Goal: Task Accomplishment & Management: Use online tool/utility

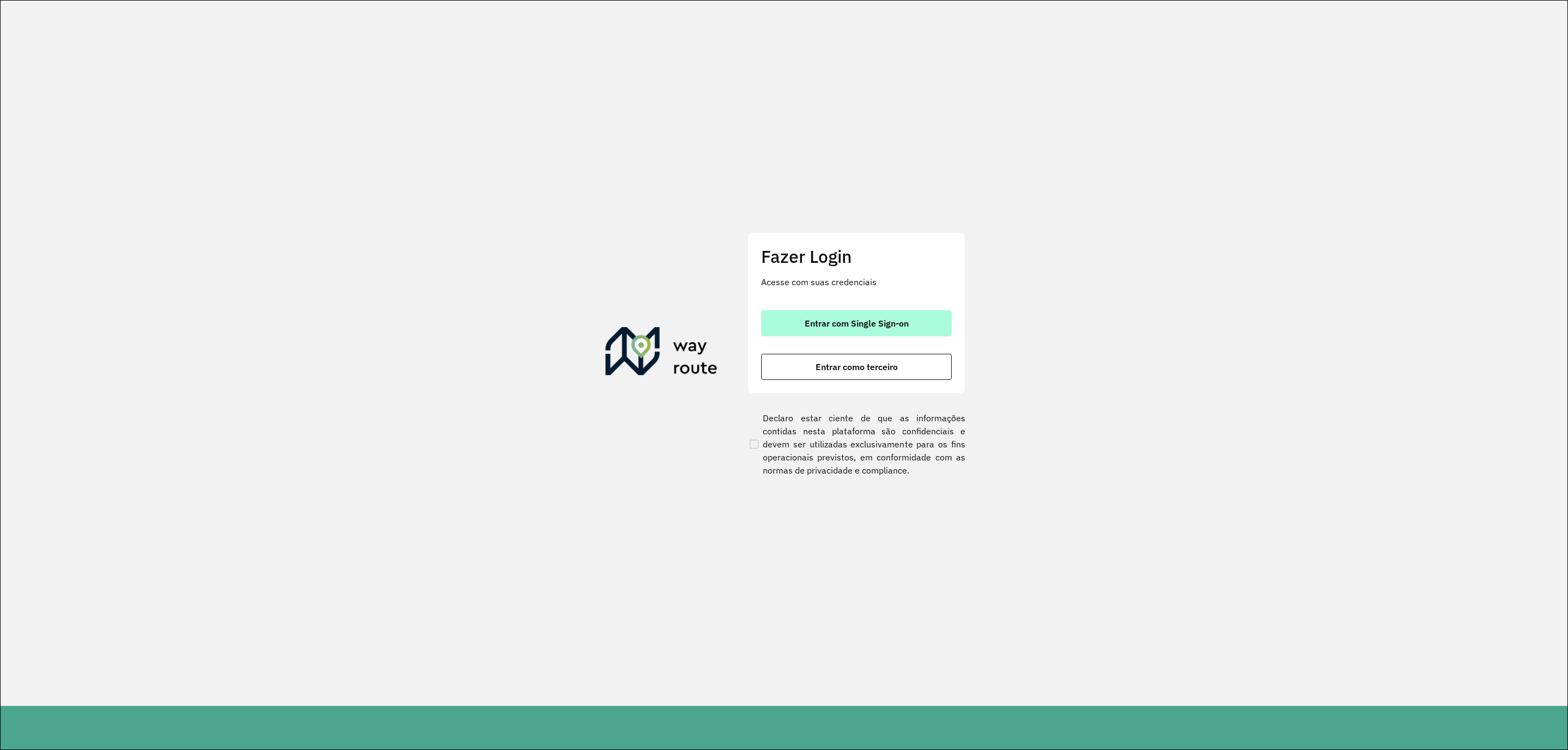
click at [900, 327] on span "Entrar com Single Sign-on" at bounding box center [856, 323] width 104 height 8
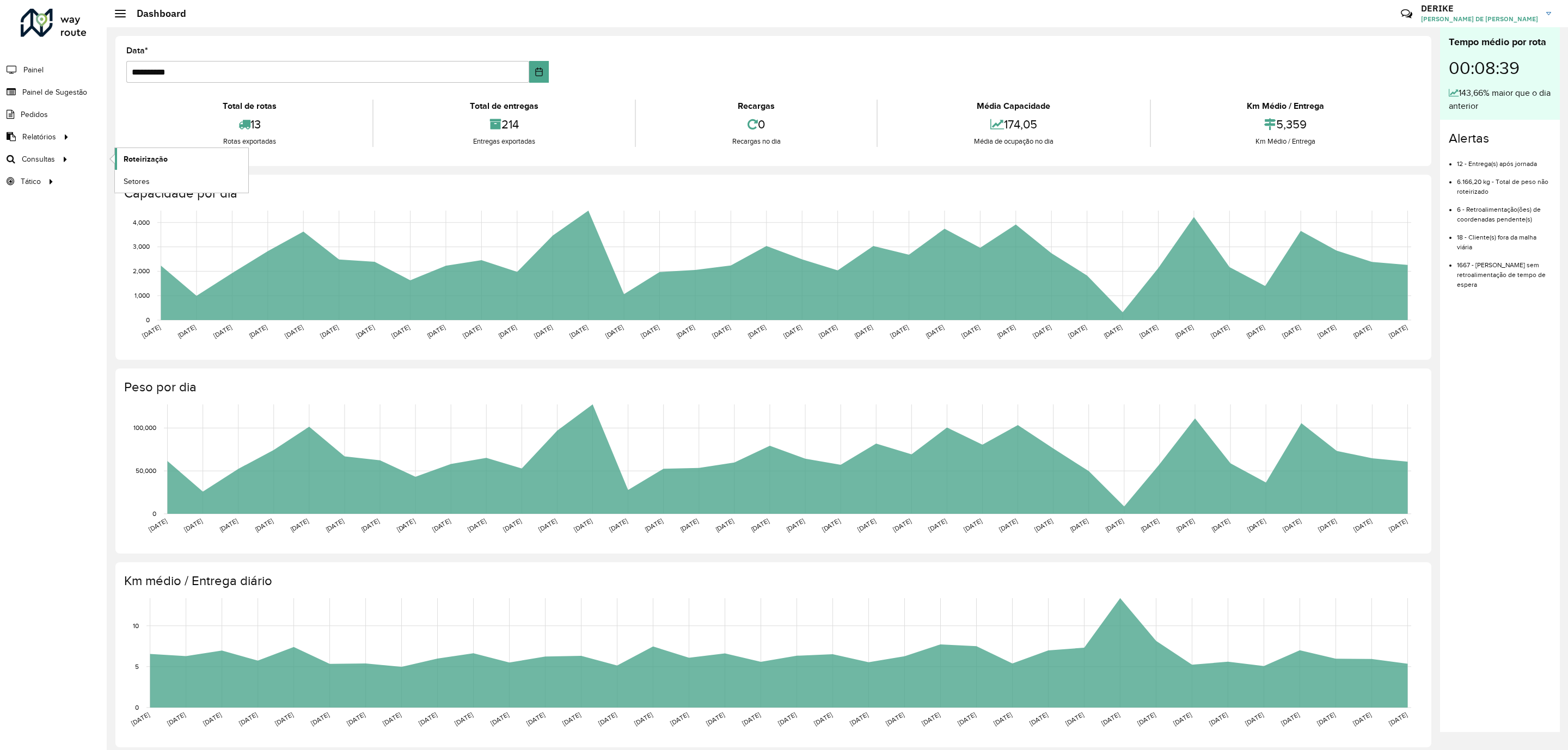
click at [147, 155] on span "Roteirização" at bounding box center [146, 158] width 44 height 11
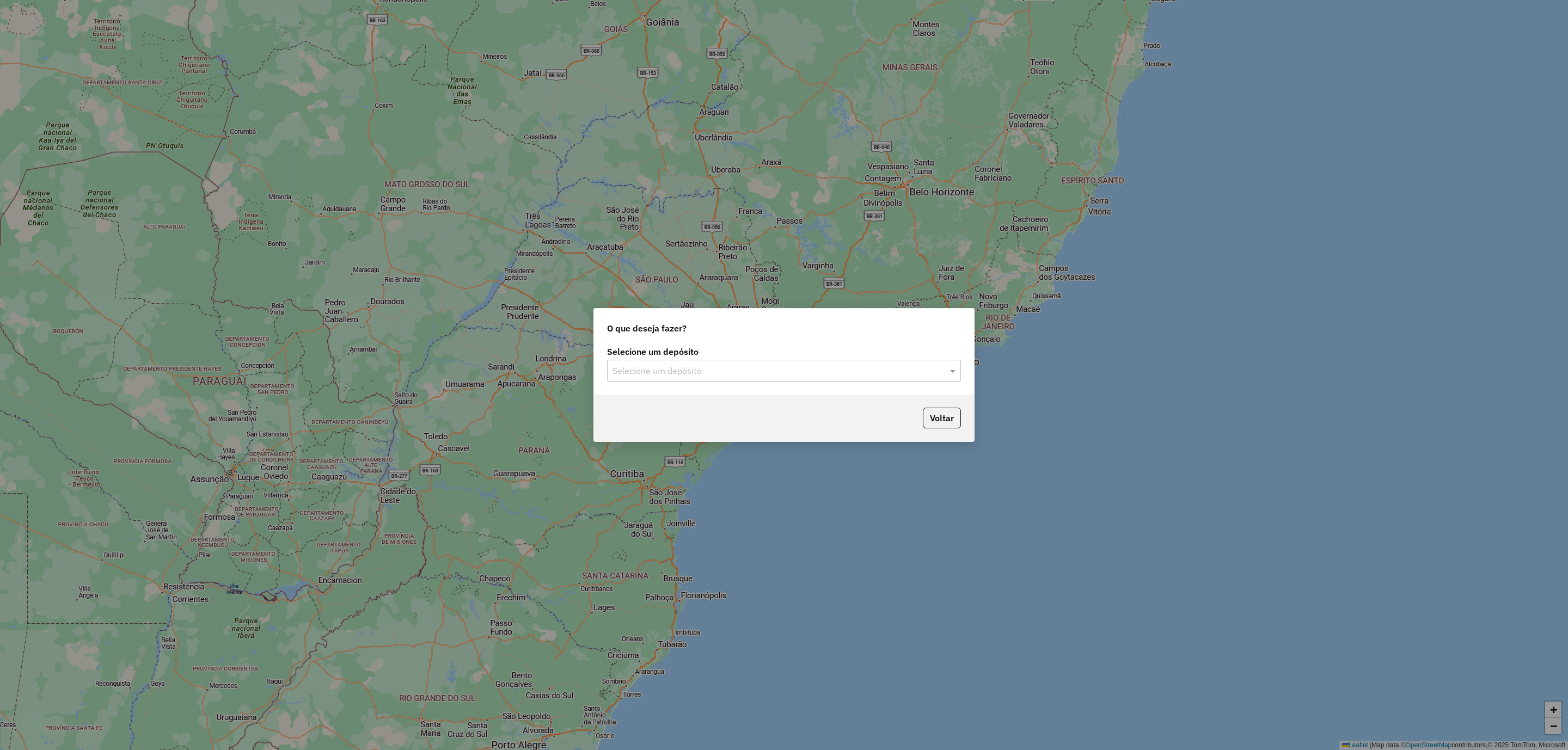
click at [674, 365] on input "text" at bounding box center [772, 371] width 321 height 13
click at [661, 407] on div "CDD Blumenau" at bounding box center [784, 402] width 352 height 18
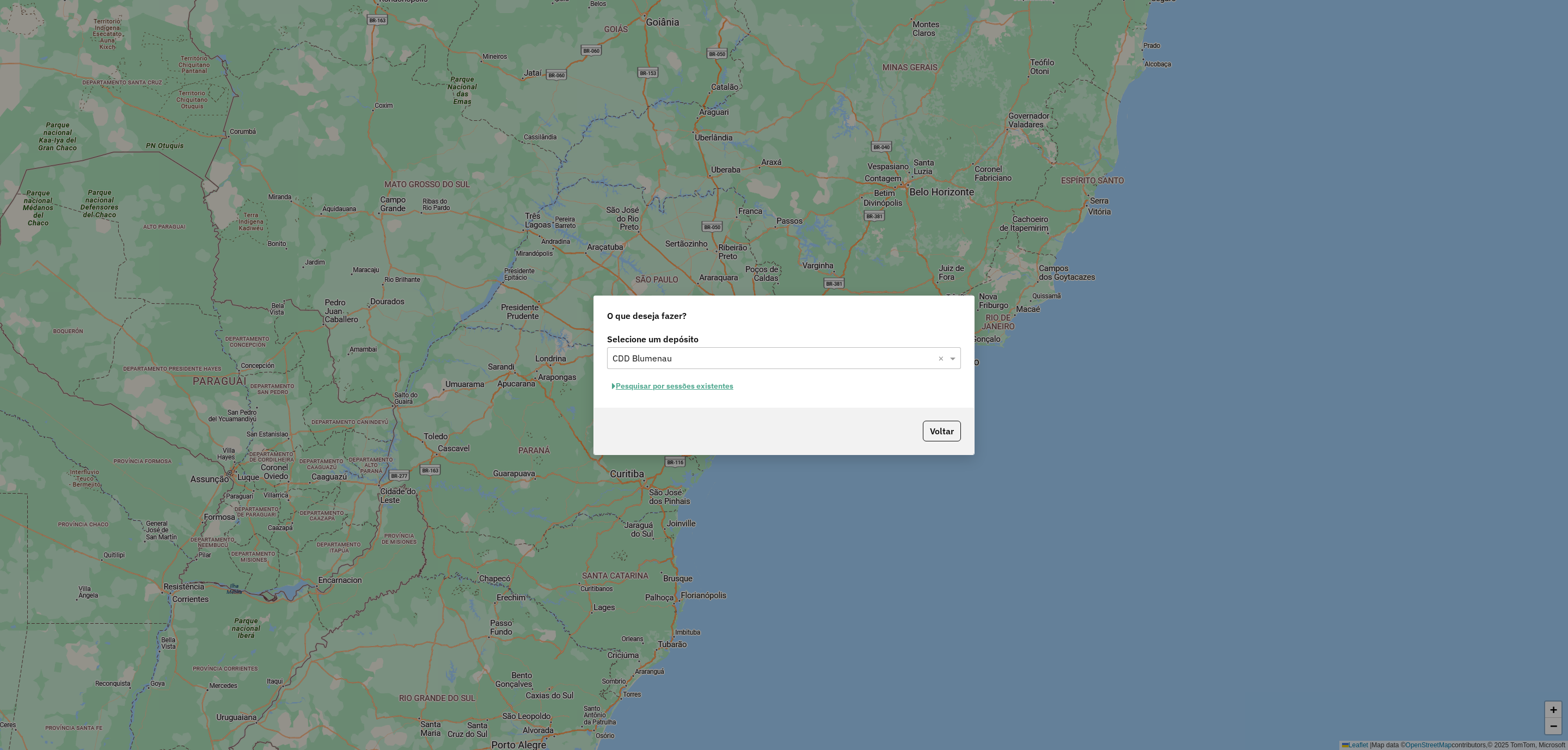
click at [696, 382] on button "Pesquisar por sessões existentes" at bounding box center [672, 386] width 131 height 17
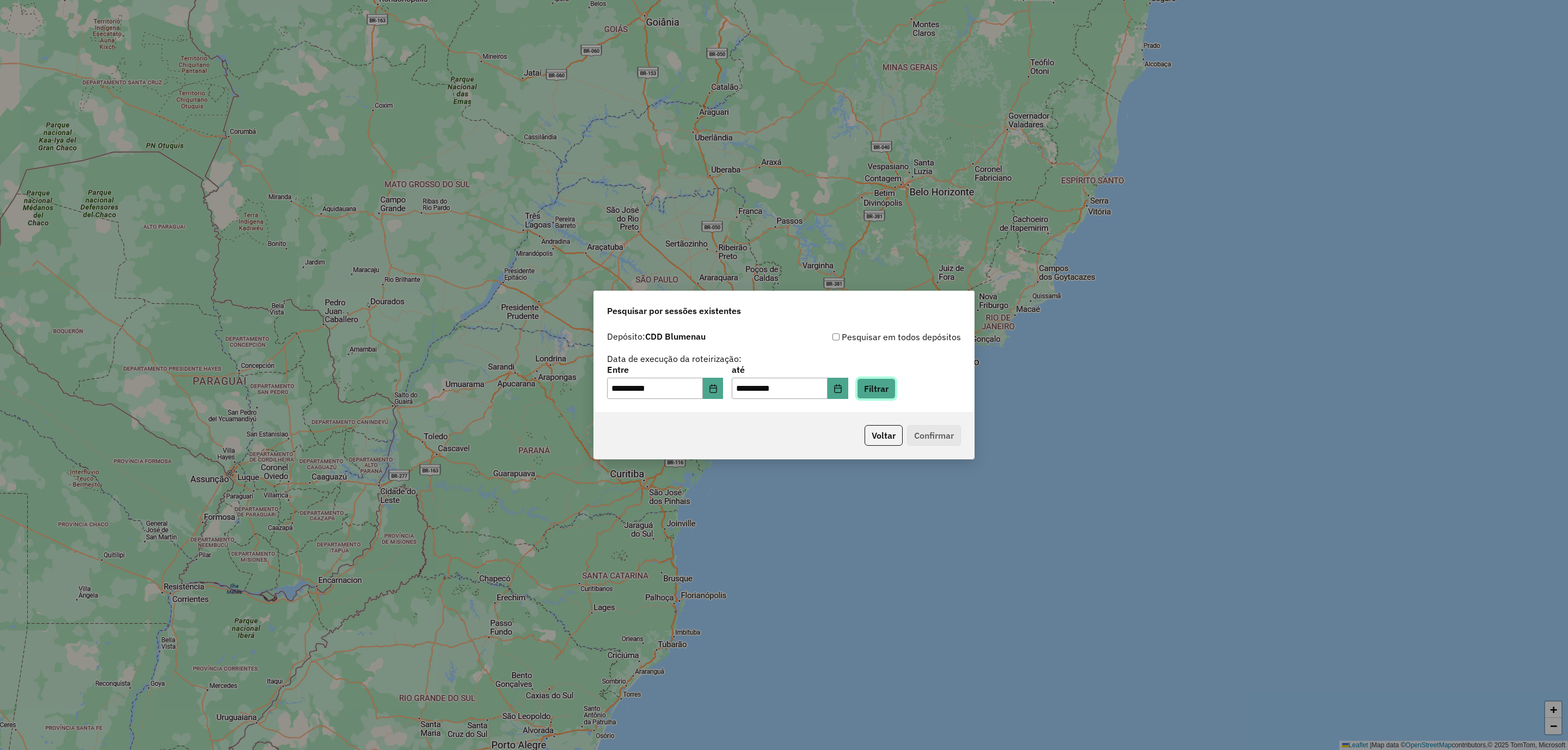
click at [891, 391] on button "Filtrar" at bounding box center [876, 388] width 39 height 20
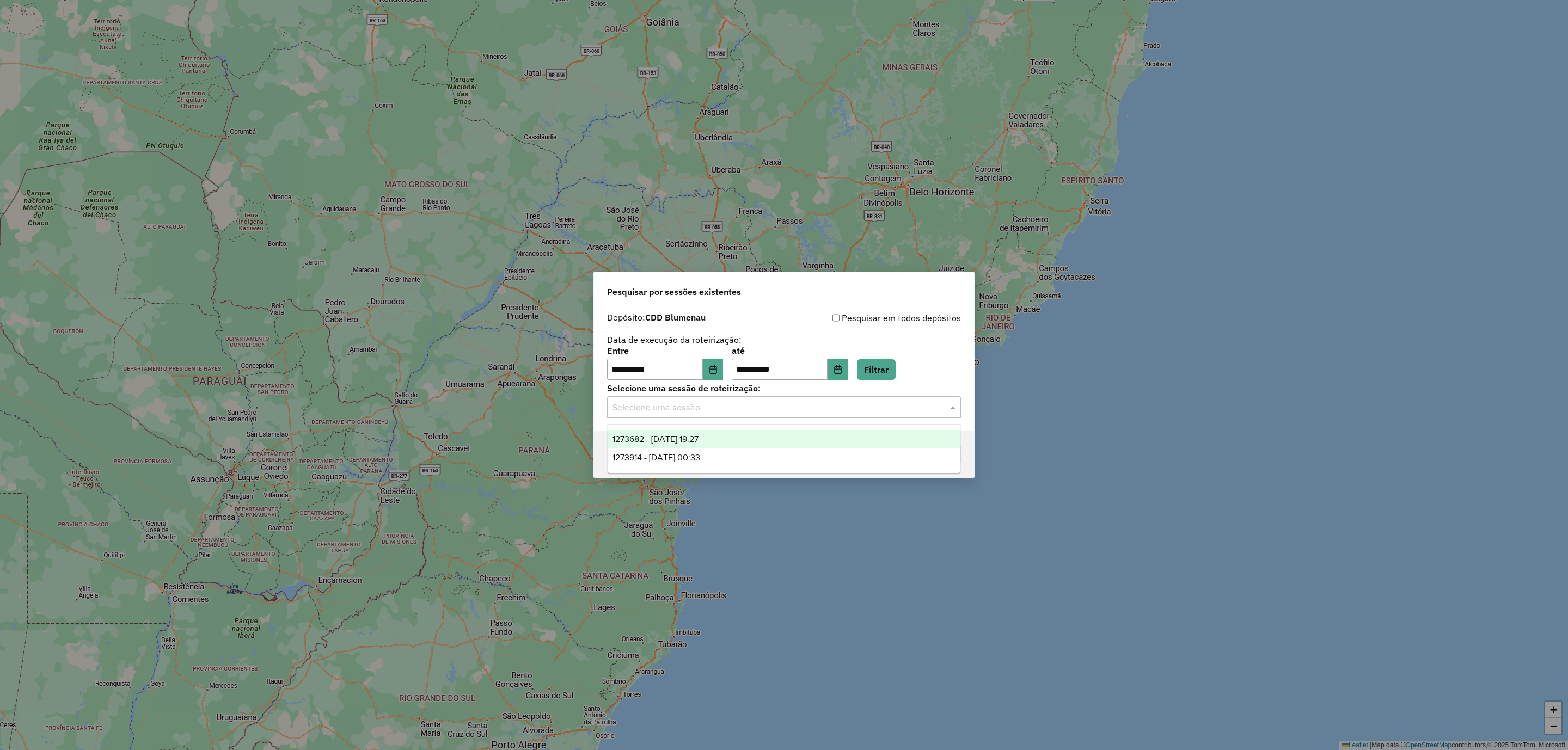
click at [725, 406] on input "text" at bounding box center [772, 407] width 321 height 13
click at [677, 439] on span "1273682 - 11/09/2025 19:27" at bounding box center [655, 439] width 86 height 9
click at [944, 454] on button "Confirmar" at bounding box center [934, 454] width 54 height 20
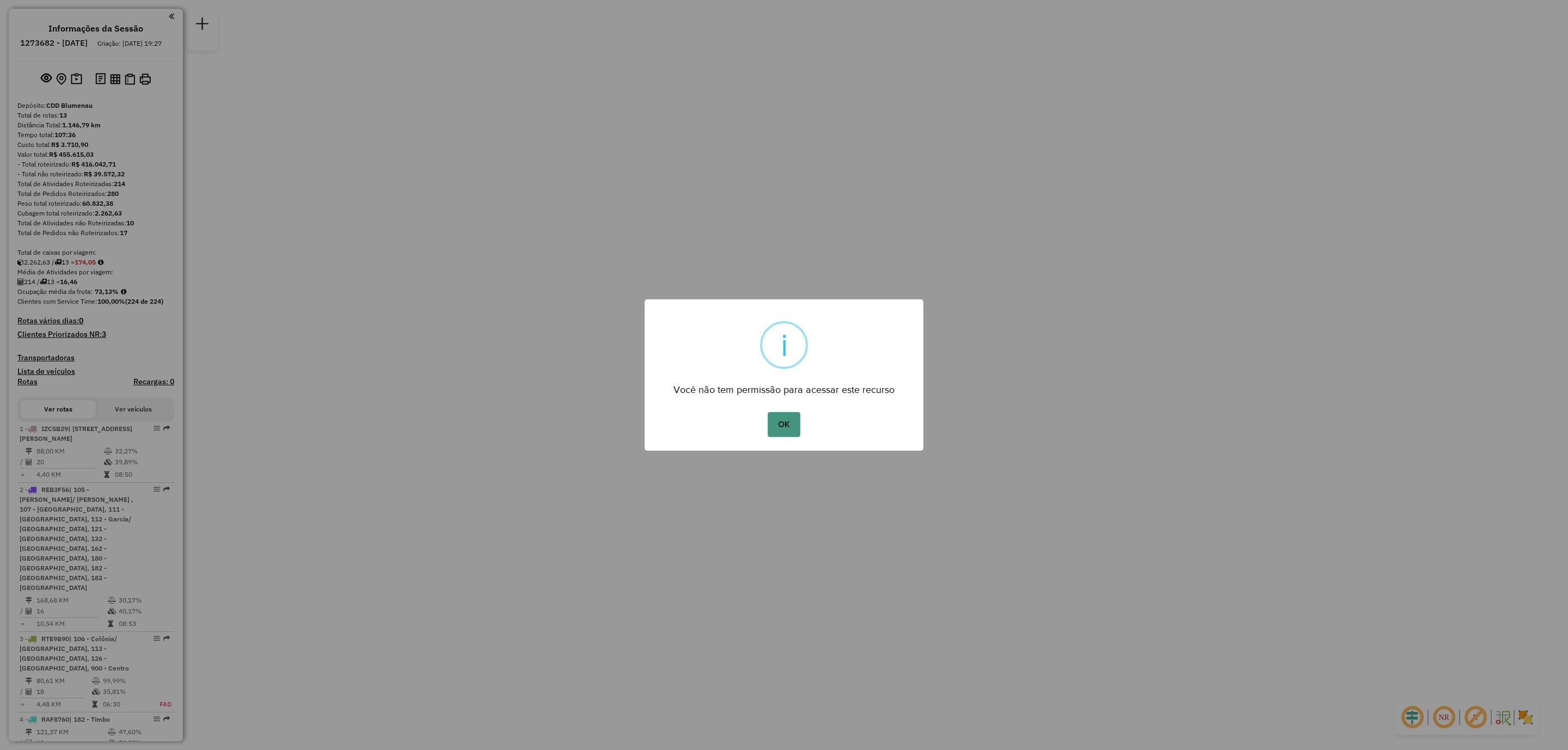
click at [776, 425] on button "OK" at bounding box center [784, 424] width 32 height 25
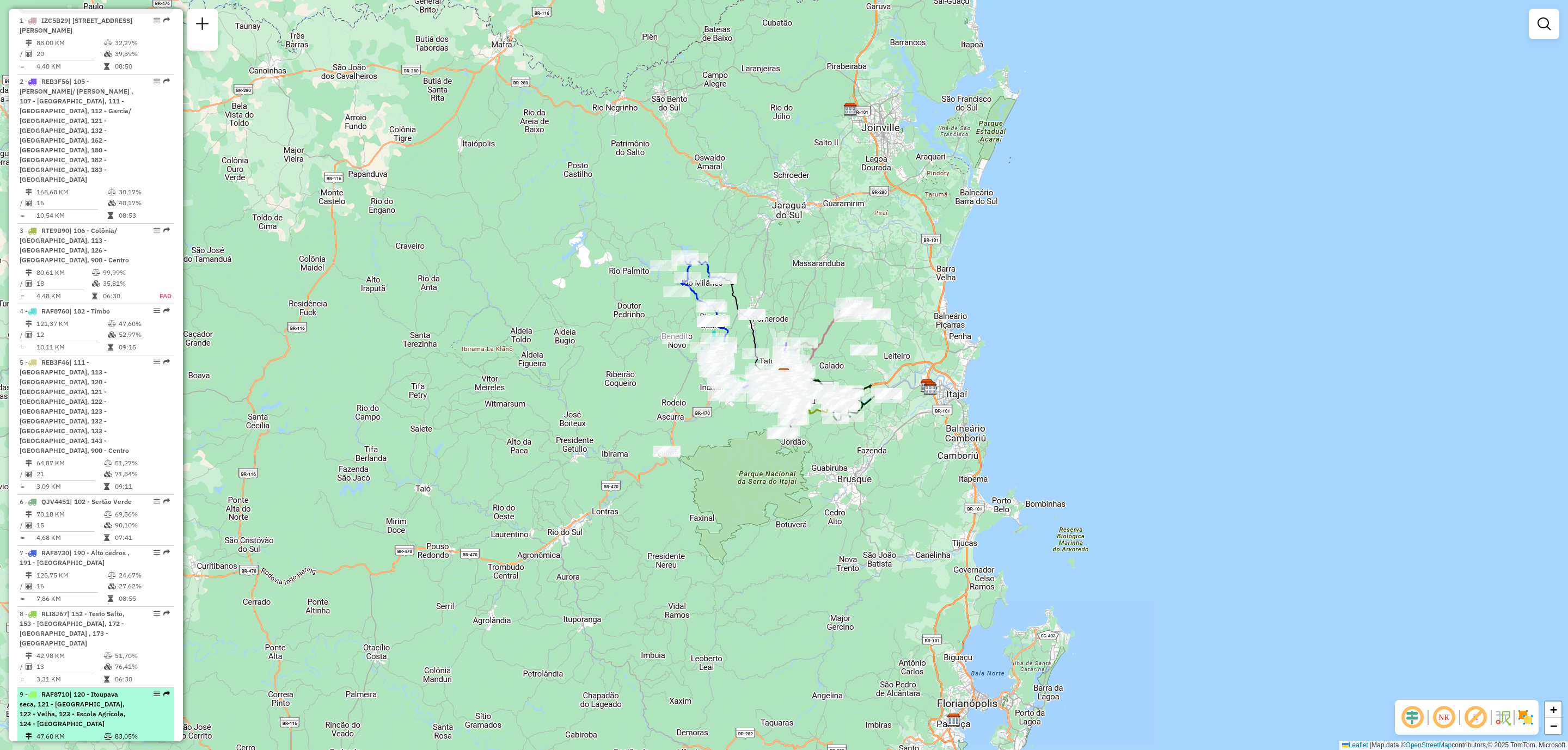
scroll to position [572, 0]
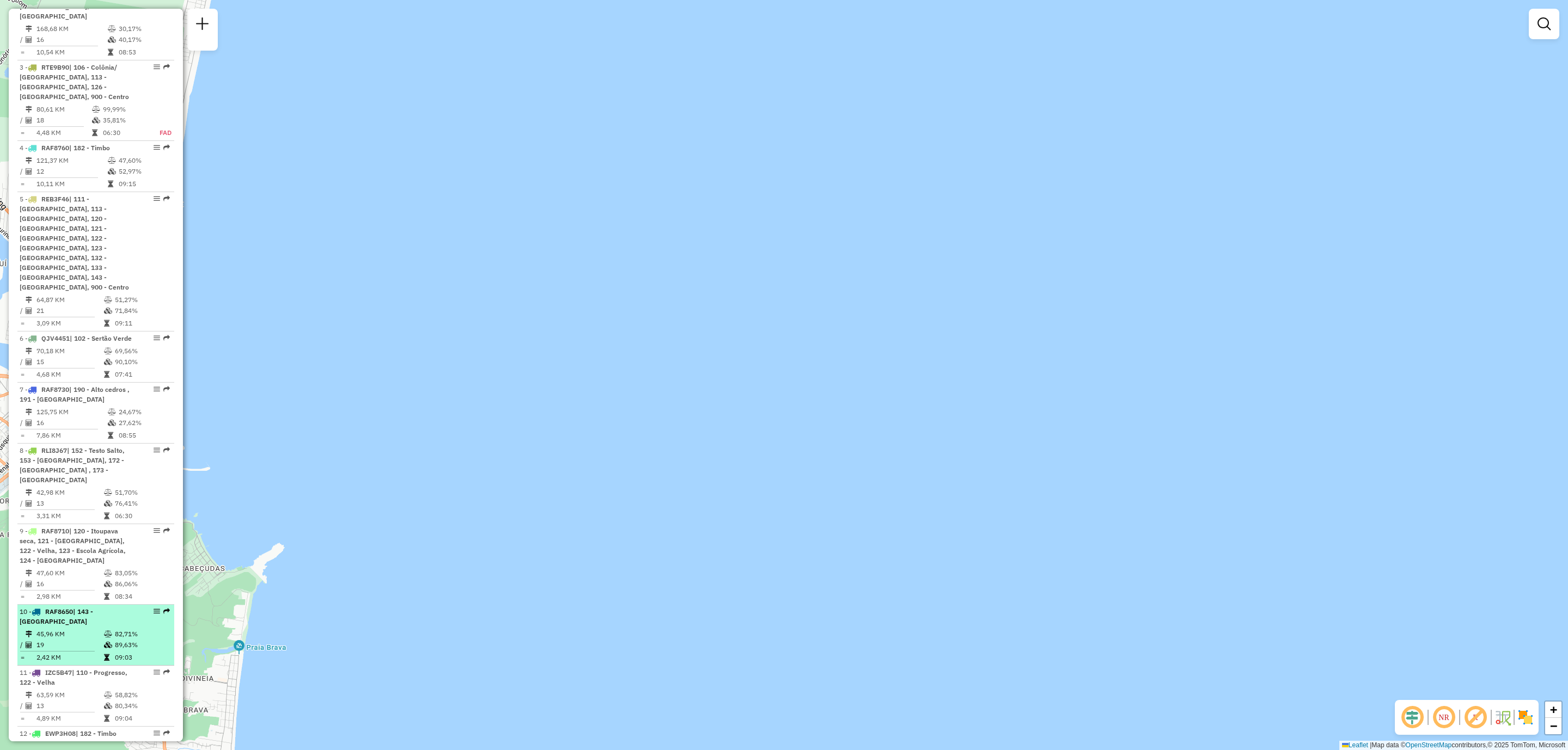
click at [134, 639] on td "89,63%" at bounding box center [142, 645] width 55 height 11
select select "**********"
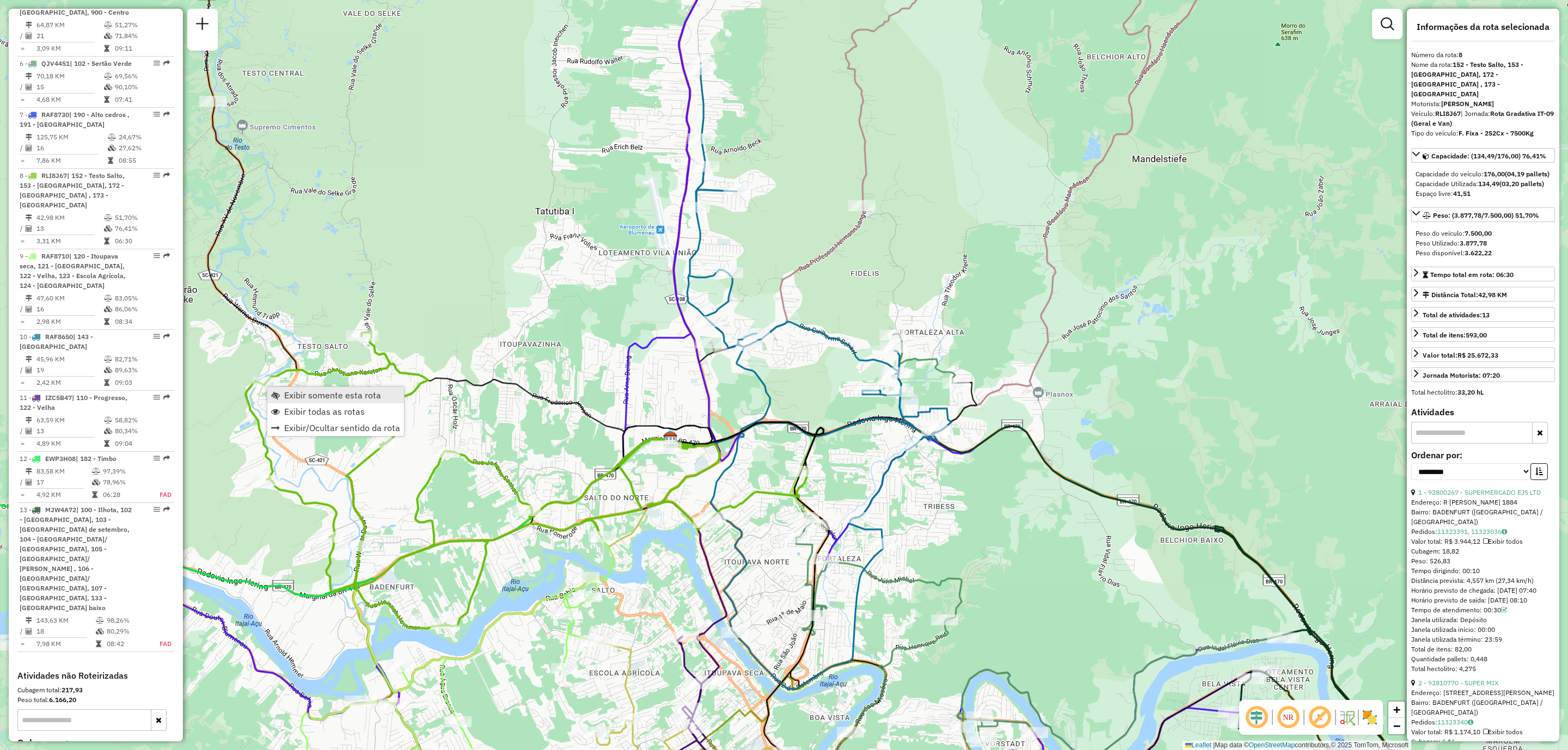
scroll to position [938, 0]
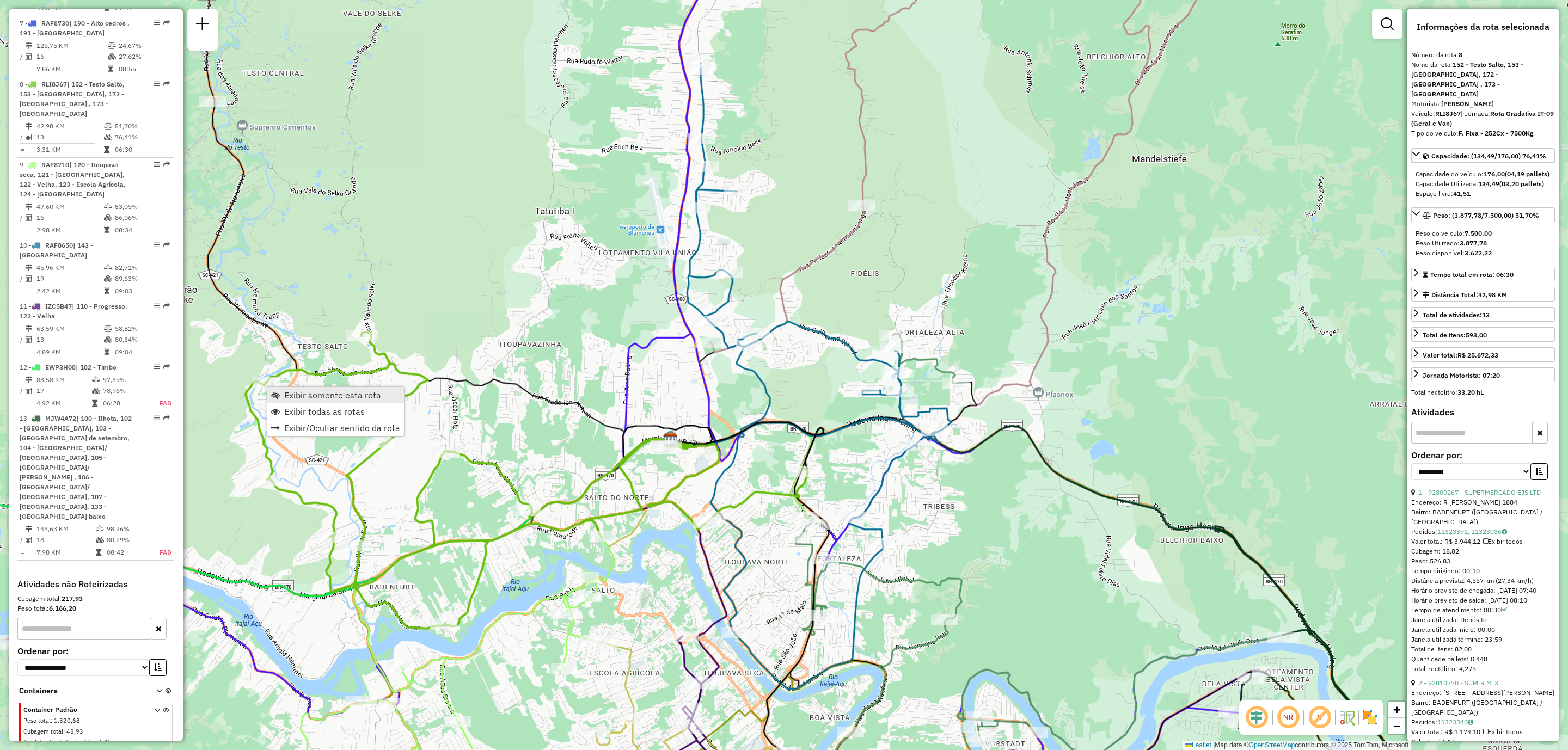
click at [314, 398] on span "Exibir somente esta rota" at bounding box center [333, 394] width 97 height 8
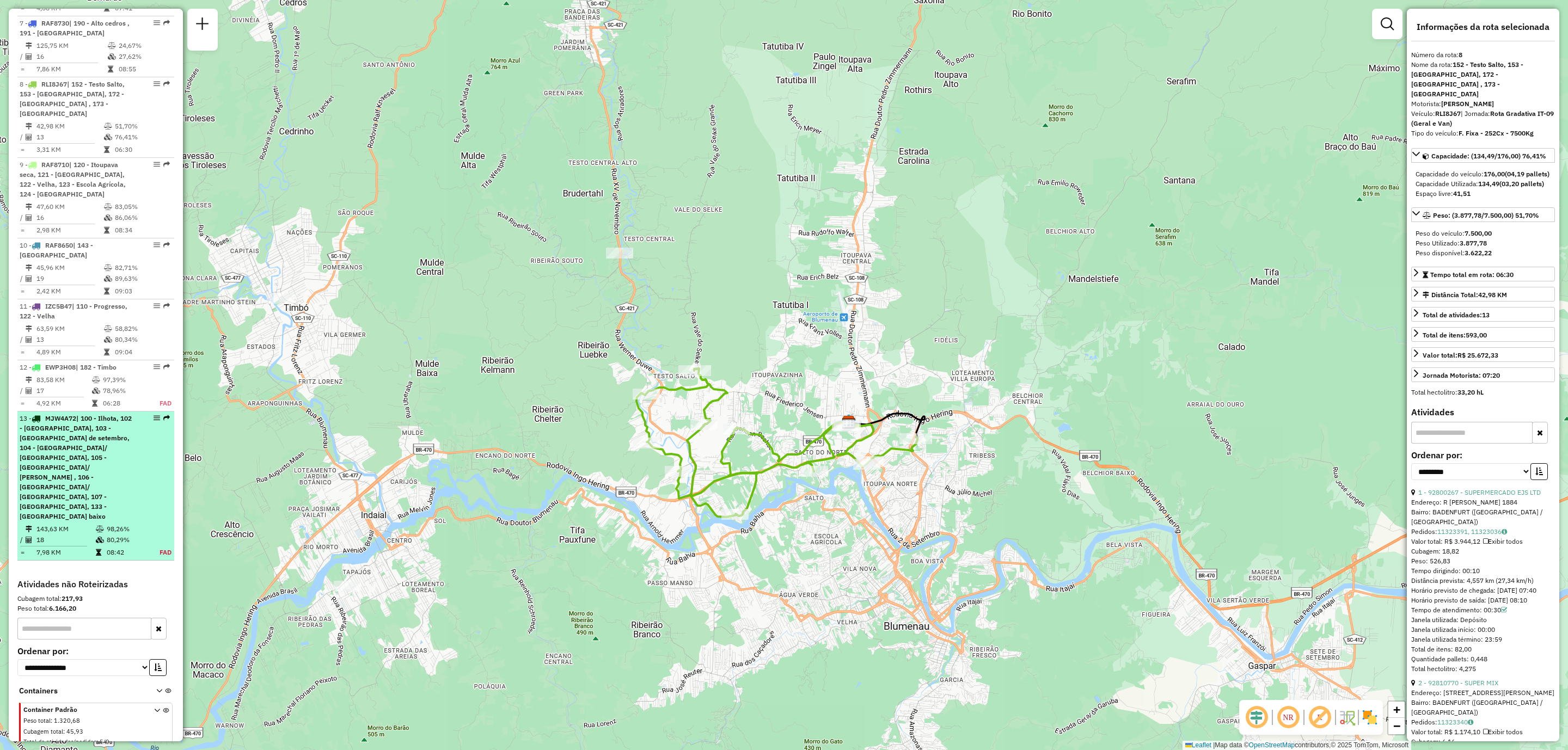
click at [85, 414] on span "| 100 - Ilhota, 102 - [GEOGRAPHIC_DATA], 103 - [GEOGRAPHIC_DATA] de setembro, 1…" at bounding box center [76, 467] width 112 height 106
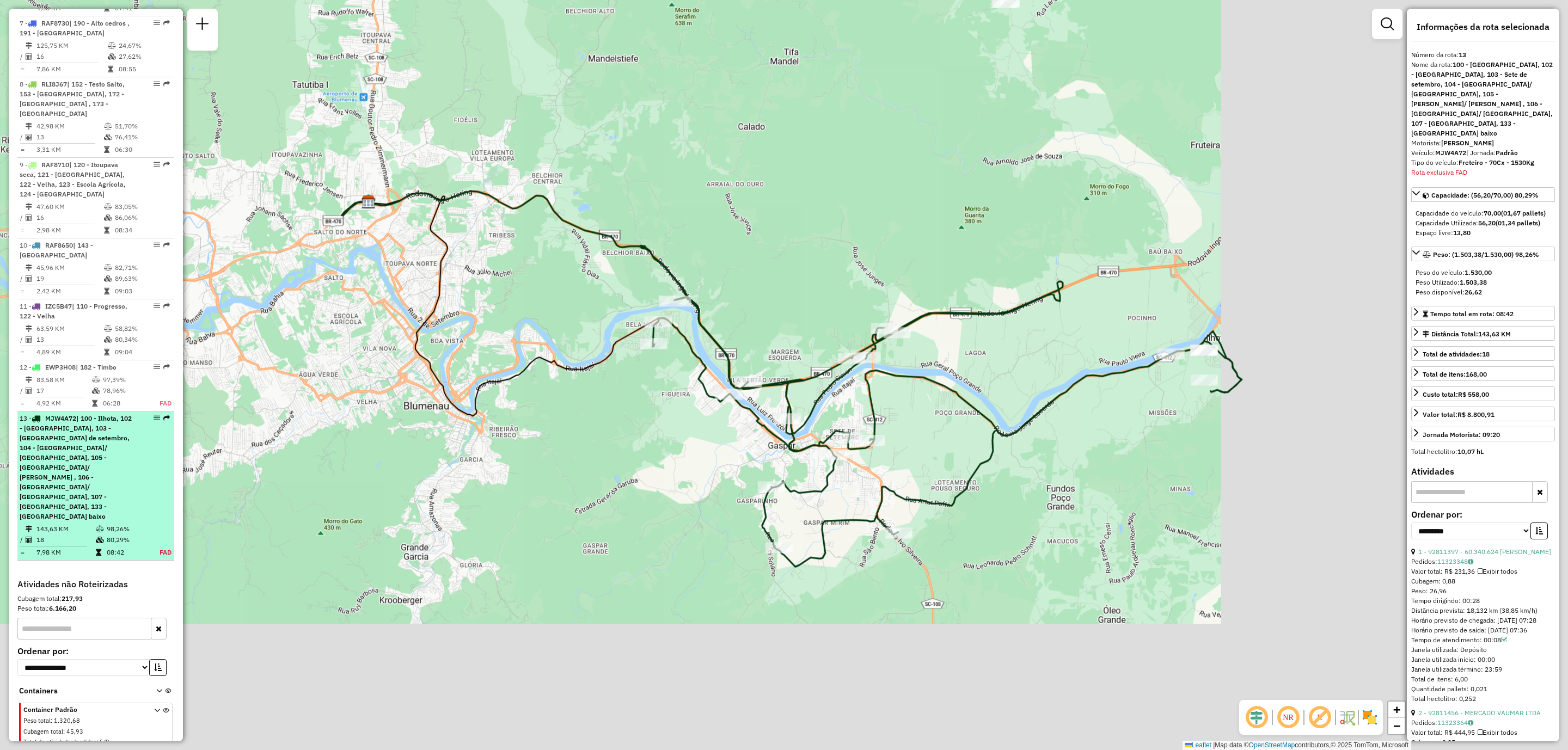
scroll to position [1018, 0]
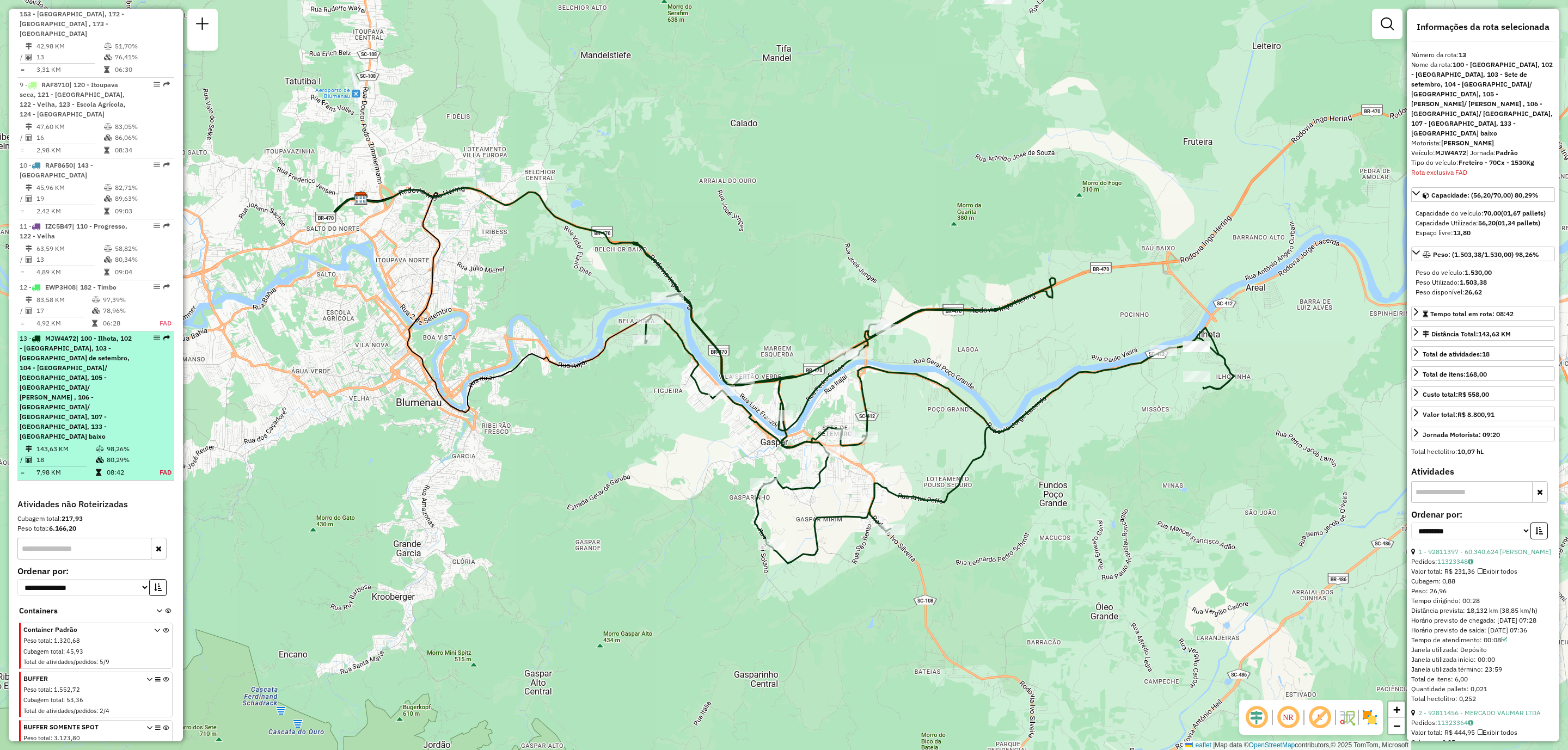
click at [90, 334] on span "| 100 - Ilhota, 102 - [GEOGRAPHIC_DATA], 103 - [GEOGRAPHIC_DATA] de setembro, 1…" at bounding box center [76, 388] width 112 height 106
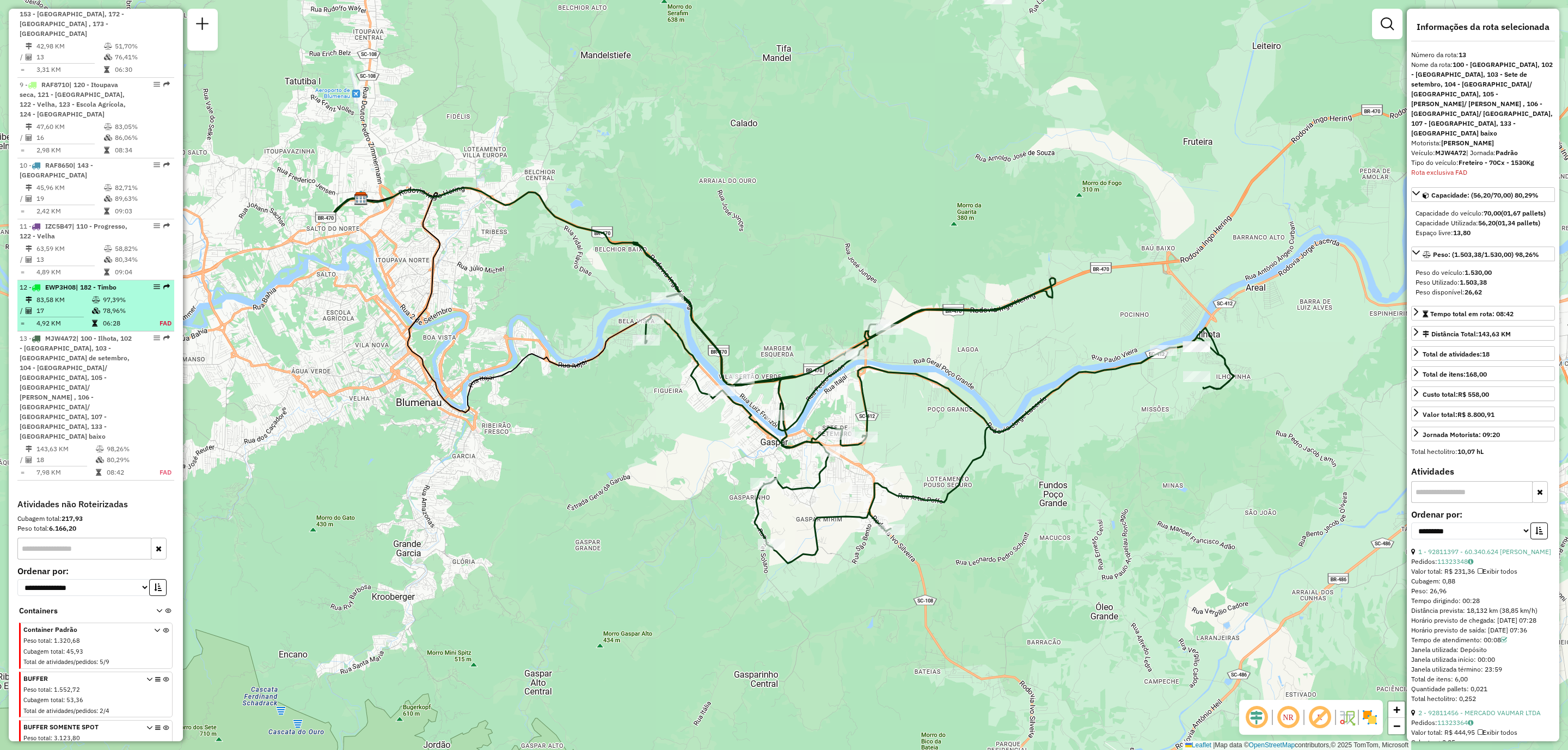
click at [87, 306] on td "17" at bounding box center [63, 311] width 55 height 11
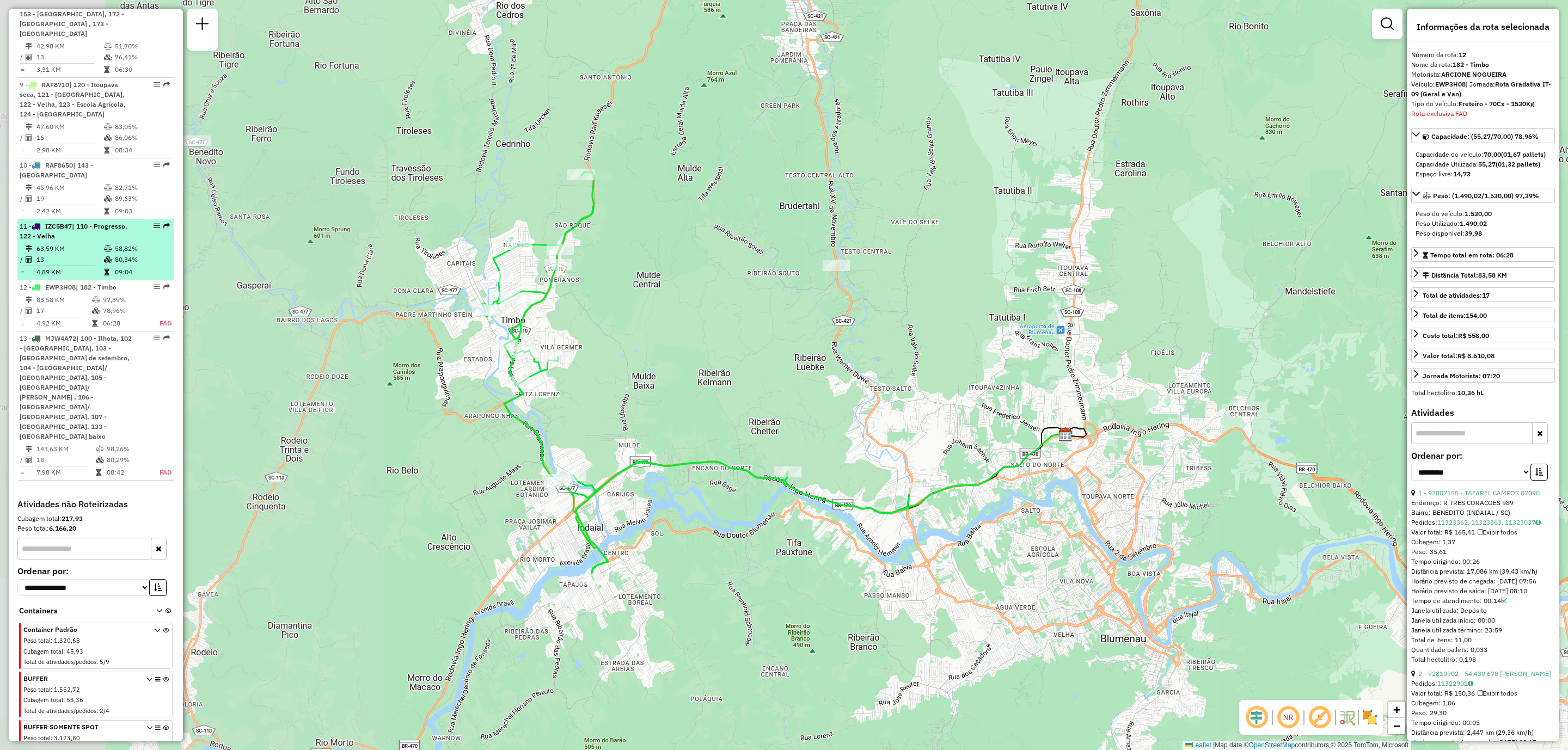
click at [86, 254] on td "13" at bounding box center [69, 259] width 68 height 11
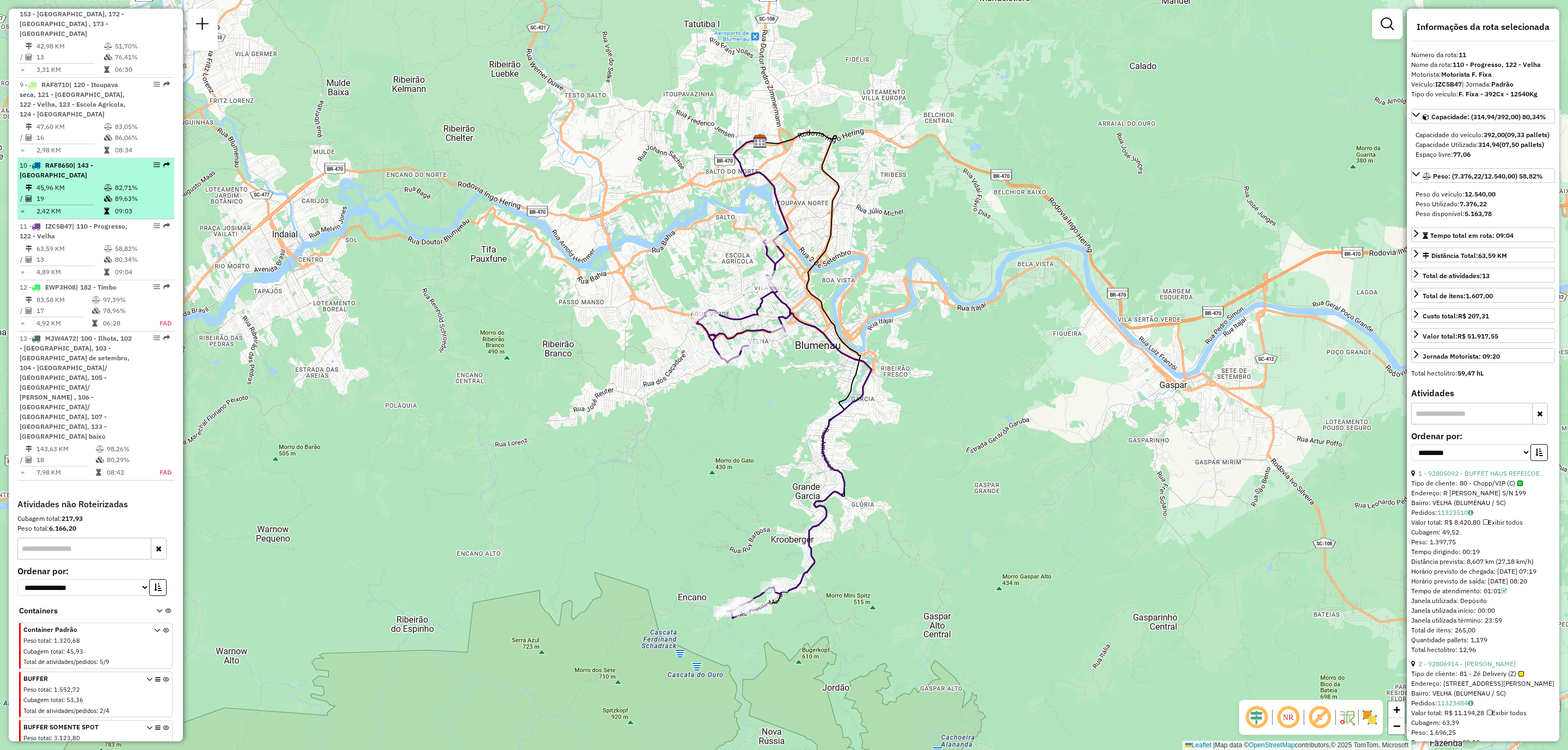
click at [96, 193] on td "19" at bounding box center [69, 199] width 68 height 11
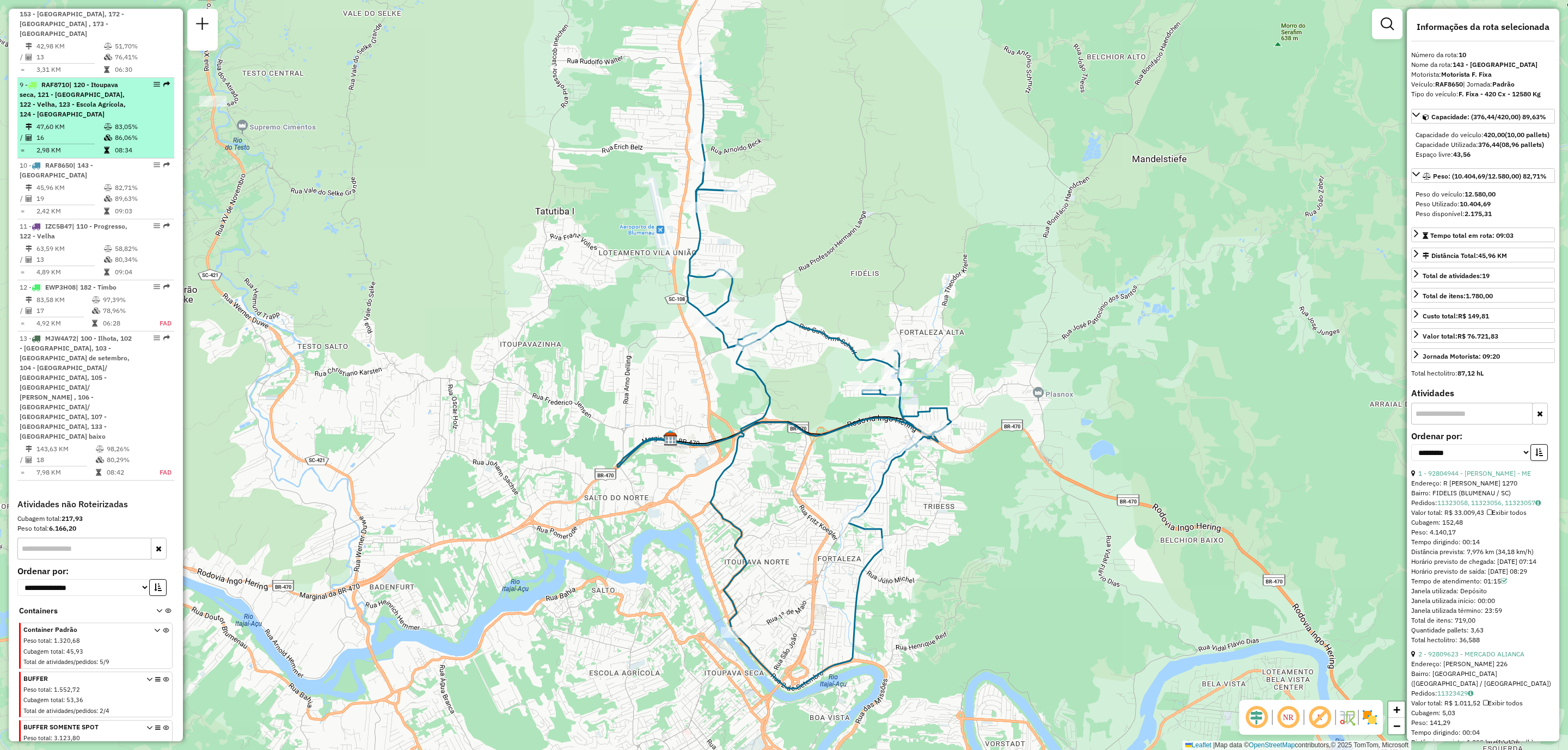
click at [108, 80] on div "9 - RAF8710 | 120 - Itoupava seca, 121 - [GEOGRAPHIC_DATA], 122 - Velha, 123 - …" at bounding box center [77, 100] width 115 height 39
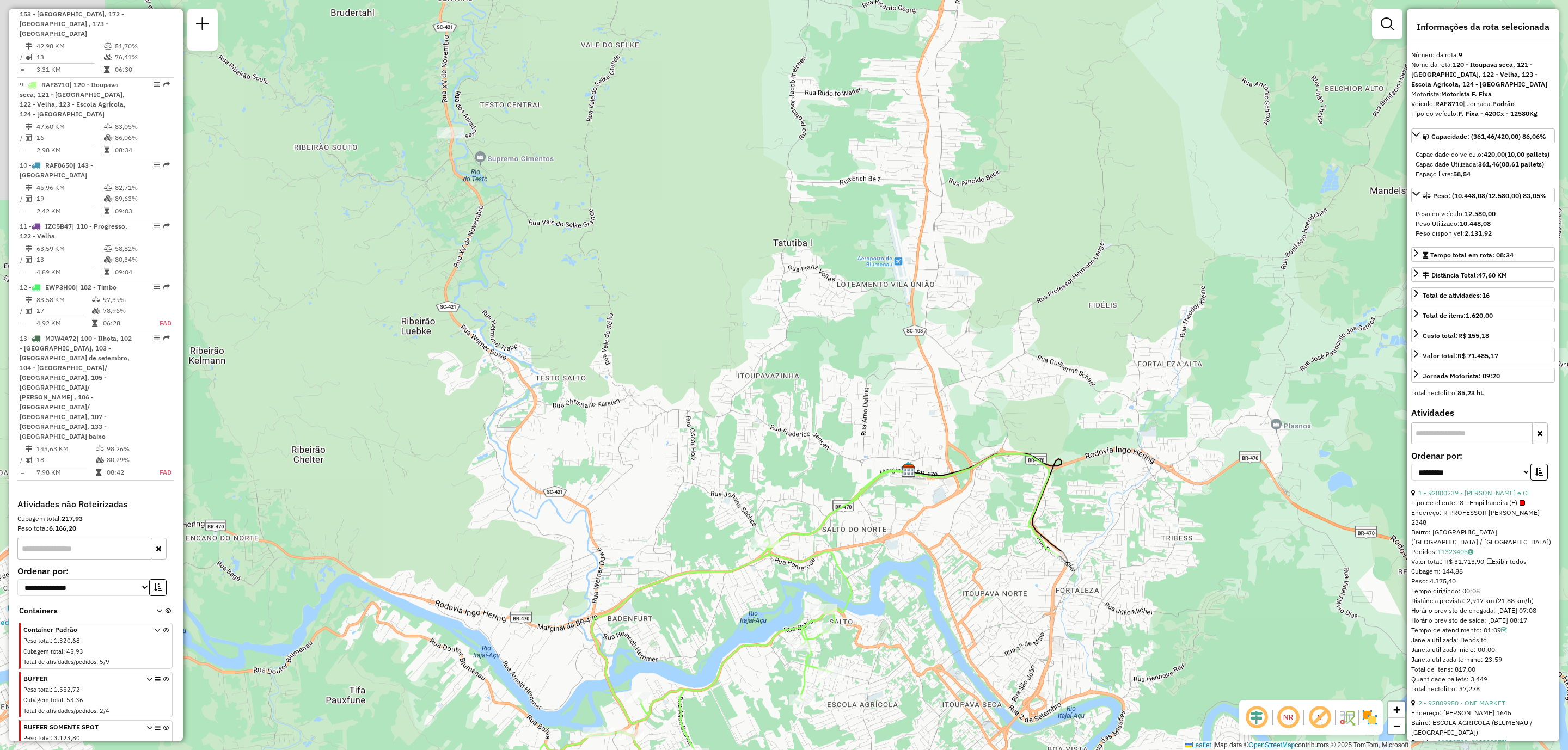
drag, startPoint x: 401, startPoint y: 198, endPoint x: 417, endPoint y: 457, distance: 259.5
click at [417, 457] on div "Janela de atendimento Grade de atendimento Capacidade Transportadoras Veículos …" at bounding box center [784, 375] width 1568 height 750
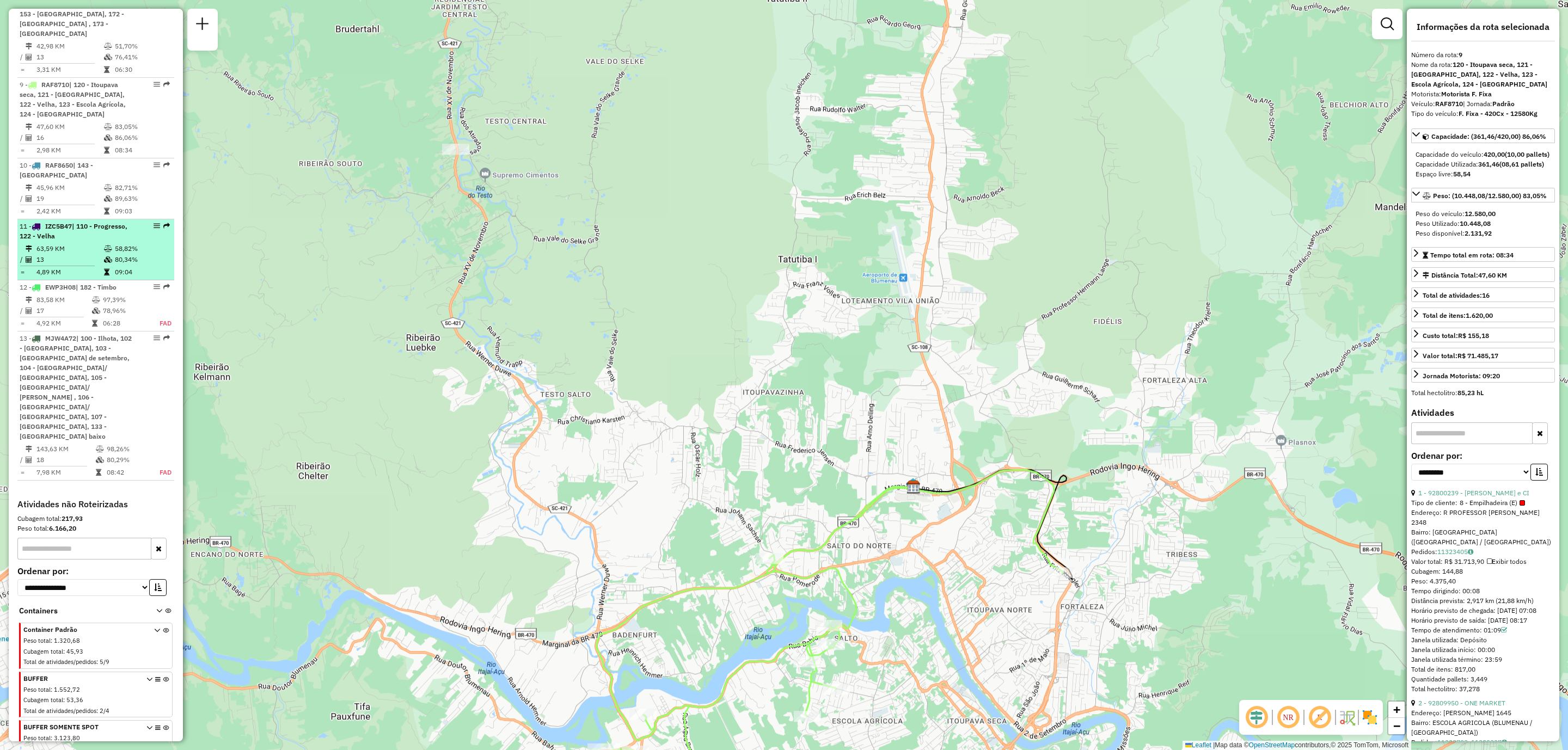
scroll to position [773, 0]
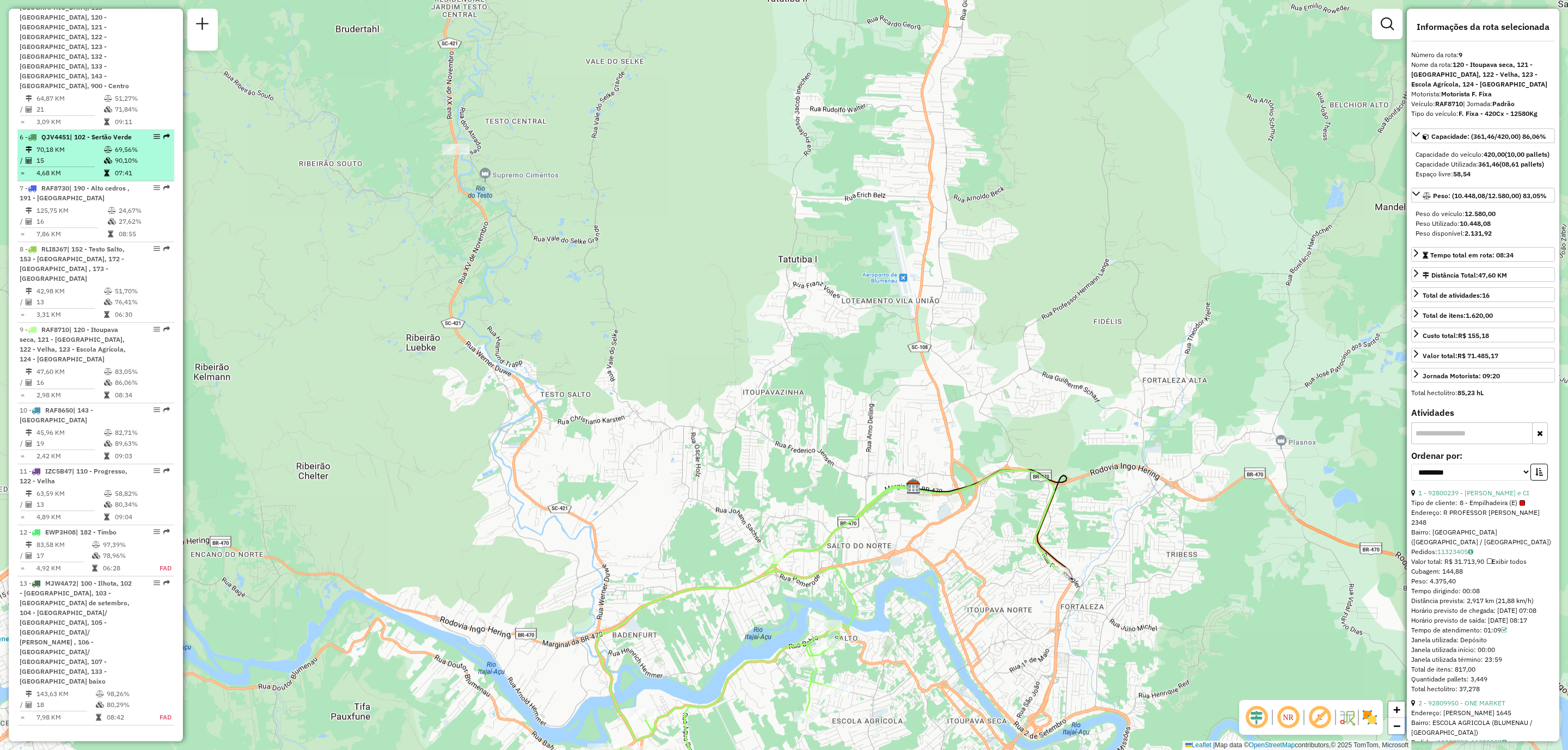
click at [110, 144] on td at bounding box center [108, 149] width 11 height 11
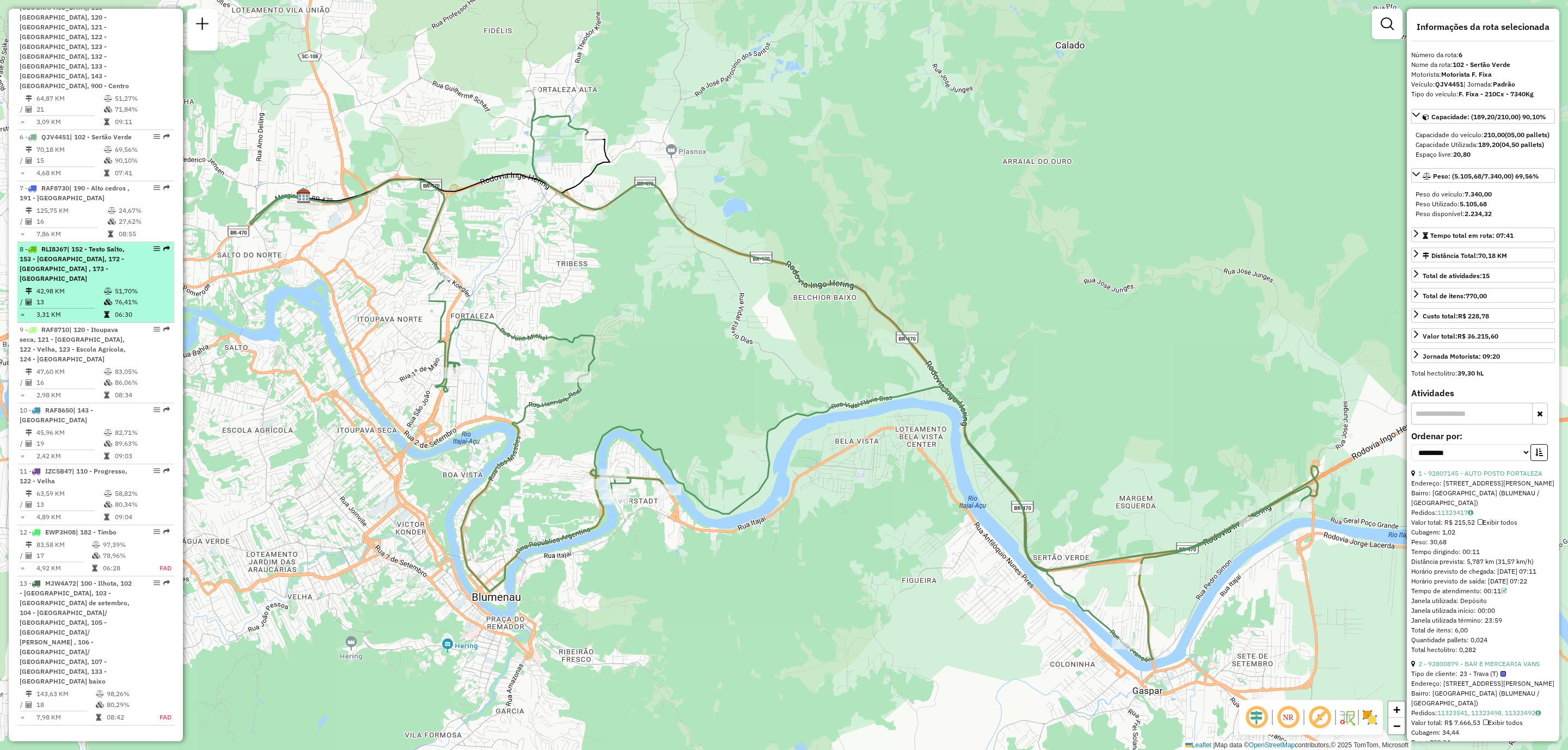
scroll to position [447, 0]
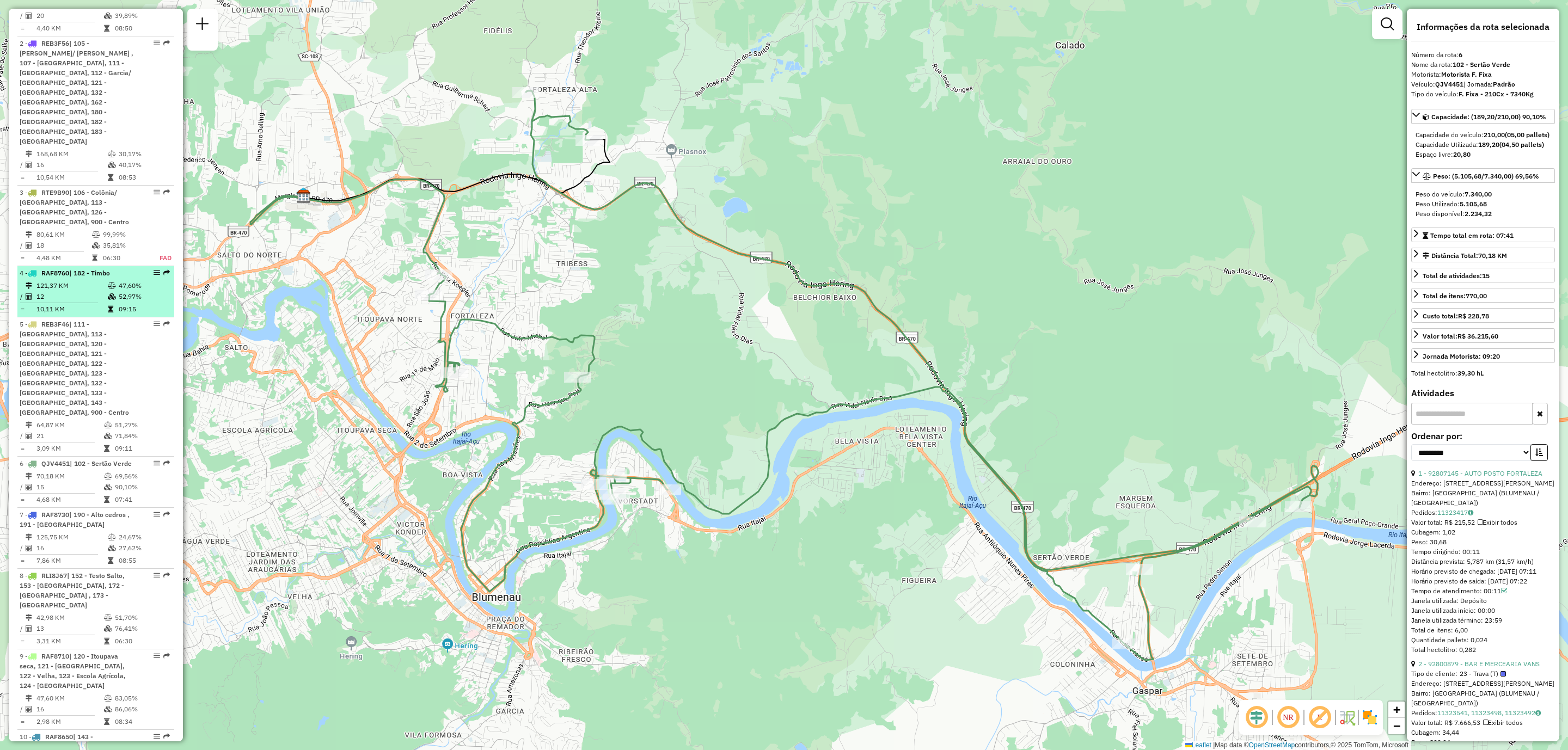
click at [123, 268] on div "4 - RAF8760 | 182 - Timbo" at bounding box center [77, 273] width 115 height 10
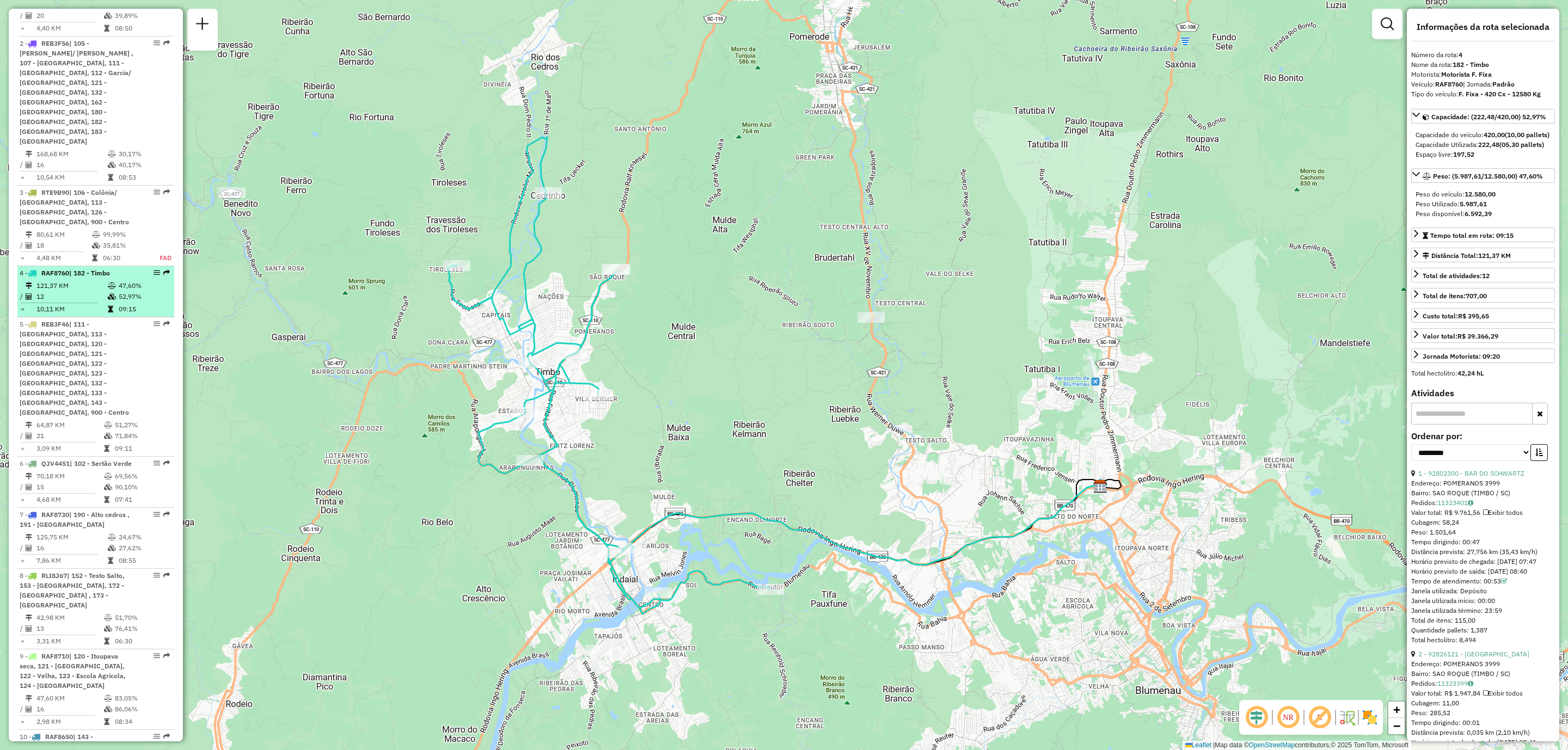
scroll to position [283, 0]
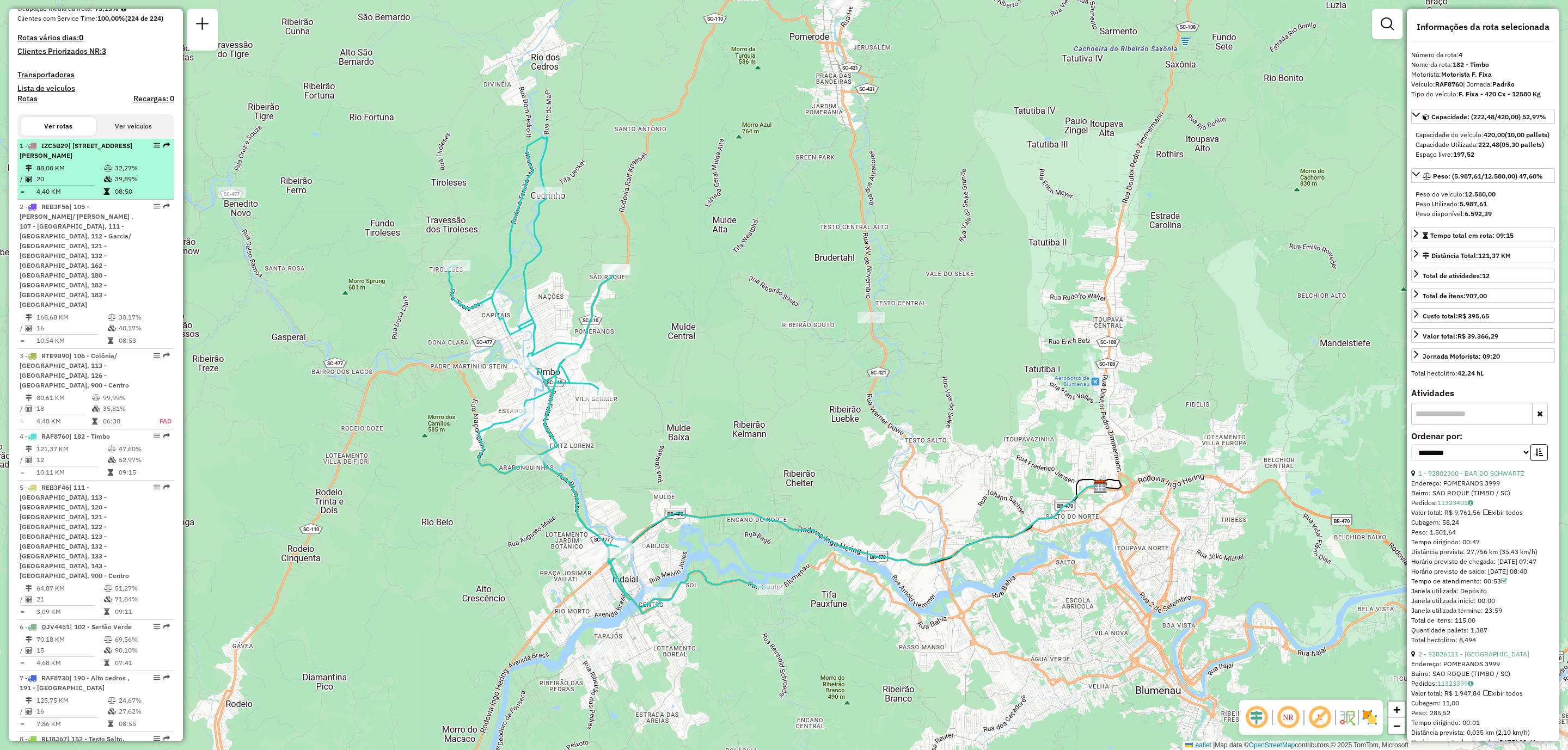
click at [115, 174] on td "32,27%" at bounding box center [142, 168] width 55 height 11
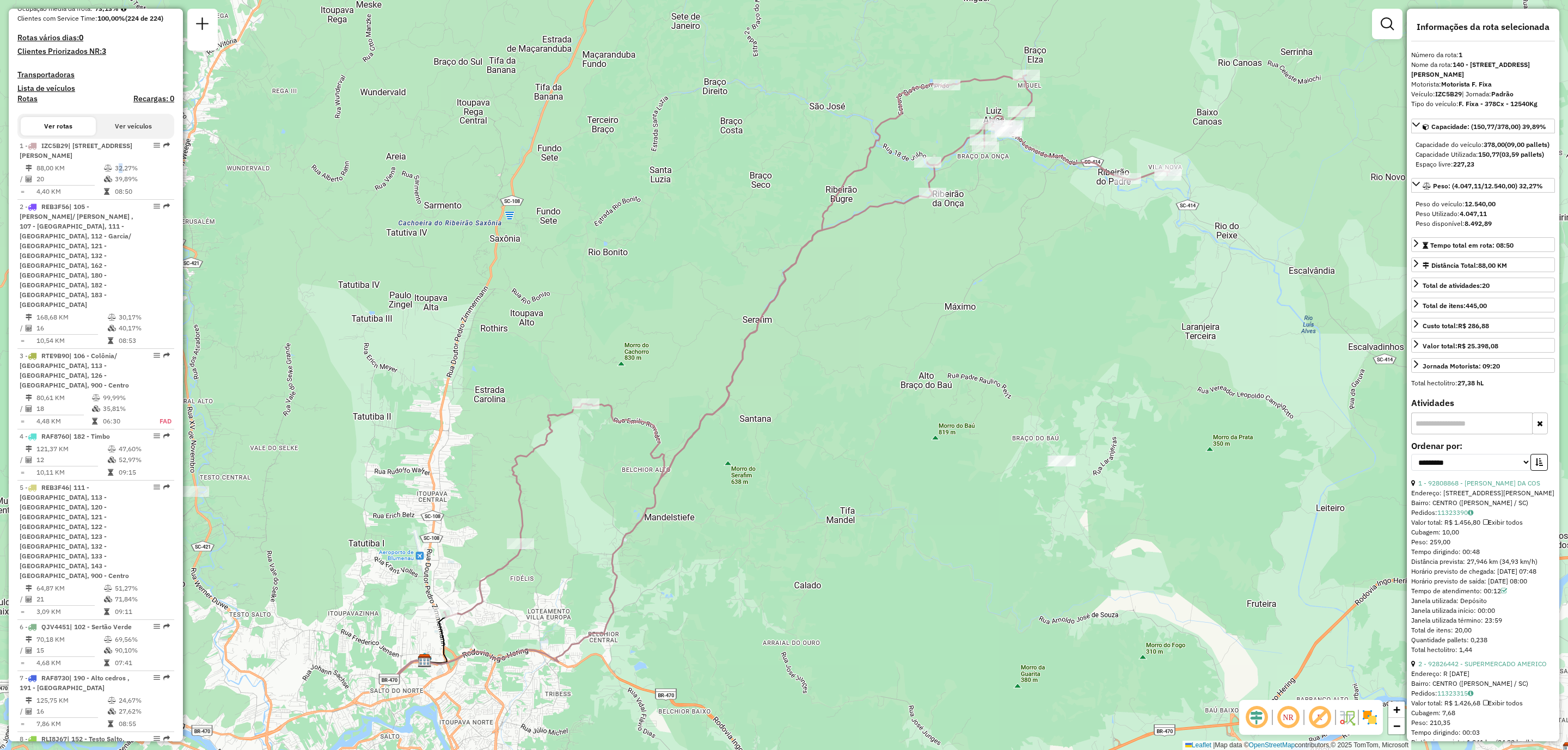
scroll to position [82, 0]
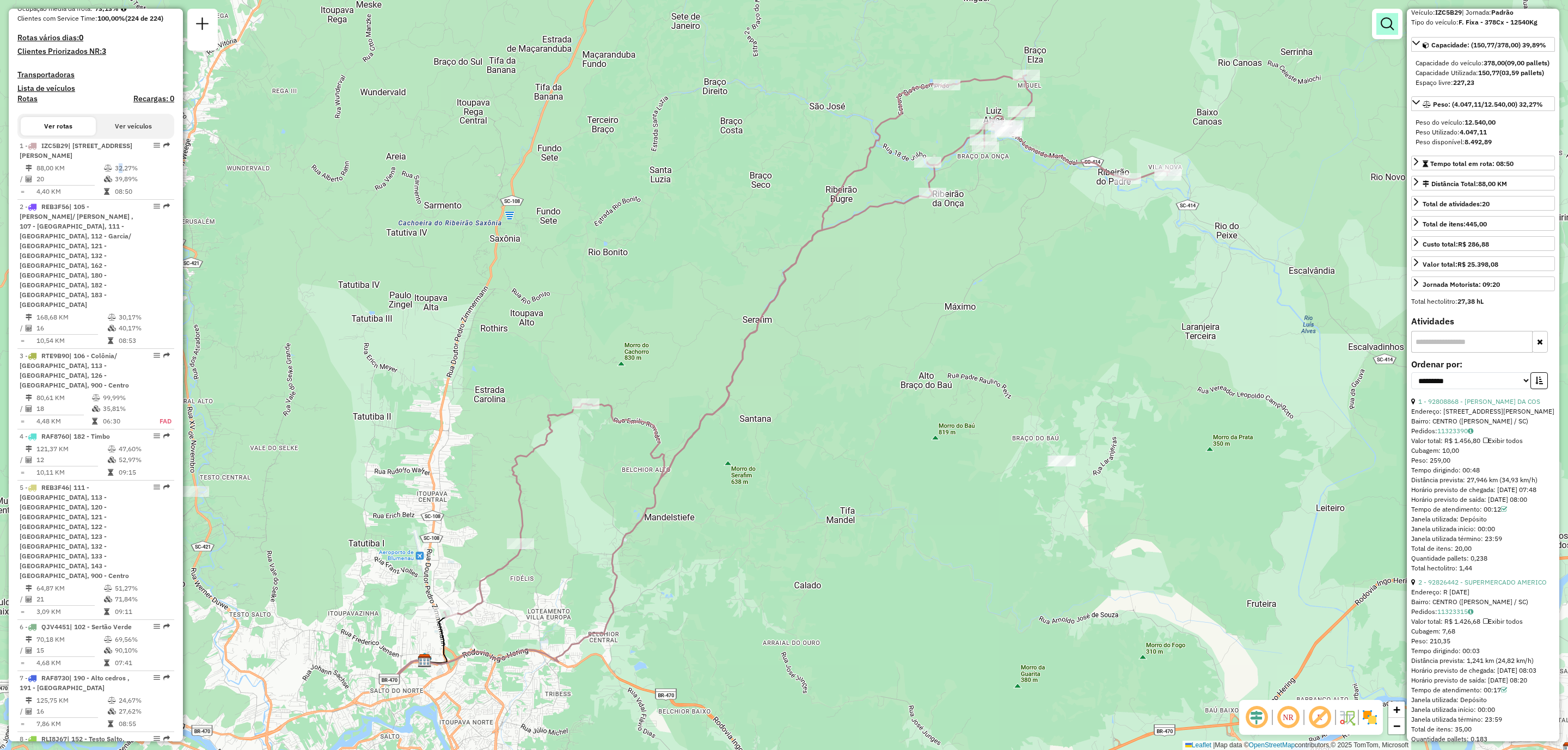
click at [1384, 30] on em at bounding box center [1387, 24] width 13 height 13
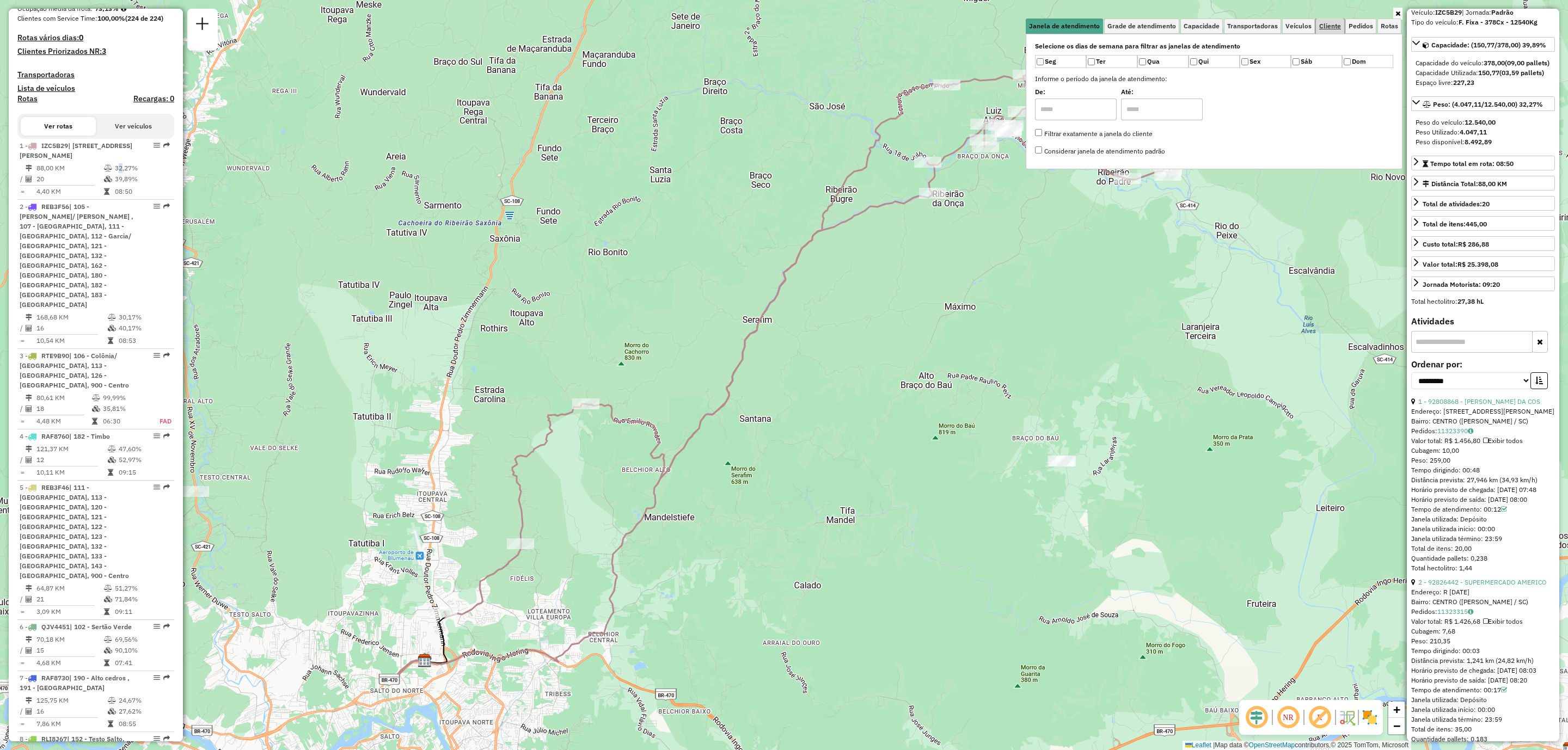
click at [1333, 24] on span "Cliente" at bounding box center [1330, 26] width 22 height 7
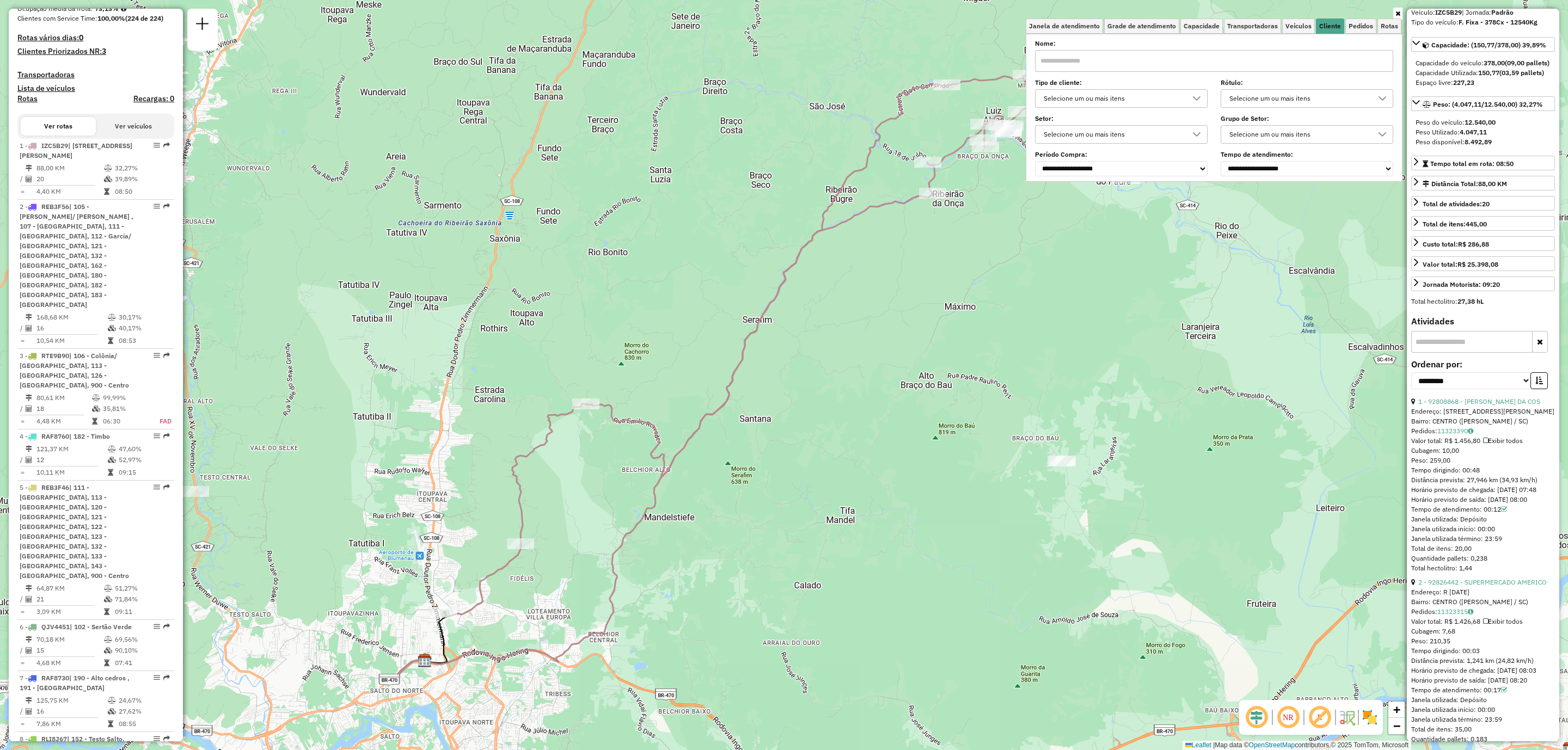
click at [1231, 56] on input "text" at bounding box center [1214, 61] width 358 height 22
drag, startPoint x: 1017, startPoint y: 43, endPoint x: 985, endPoint y: 38, distance: 32.4
click at [986, 39] on div "Limpar filtros Janela de atendimento Grade de atendimento Capacidade Transporta…" at bounding box center [784, 375] width 1568 height 750
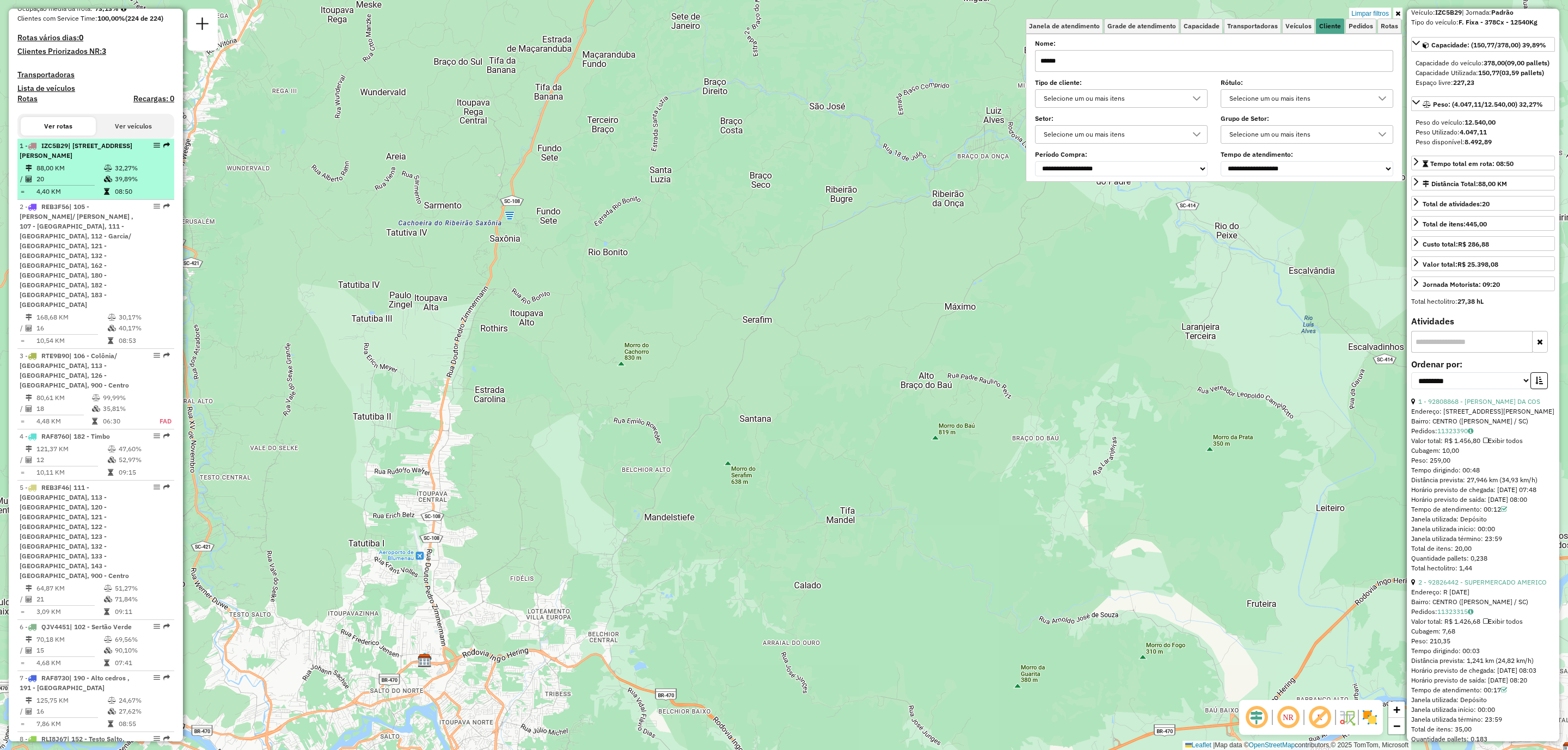
scroll to position [0, 0]
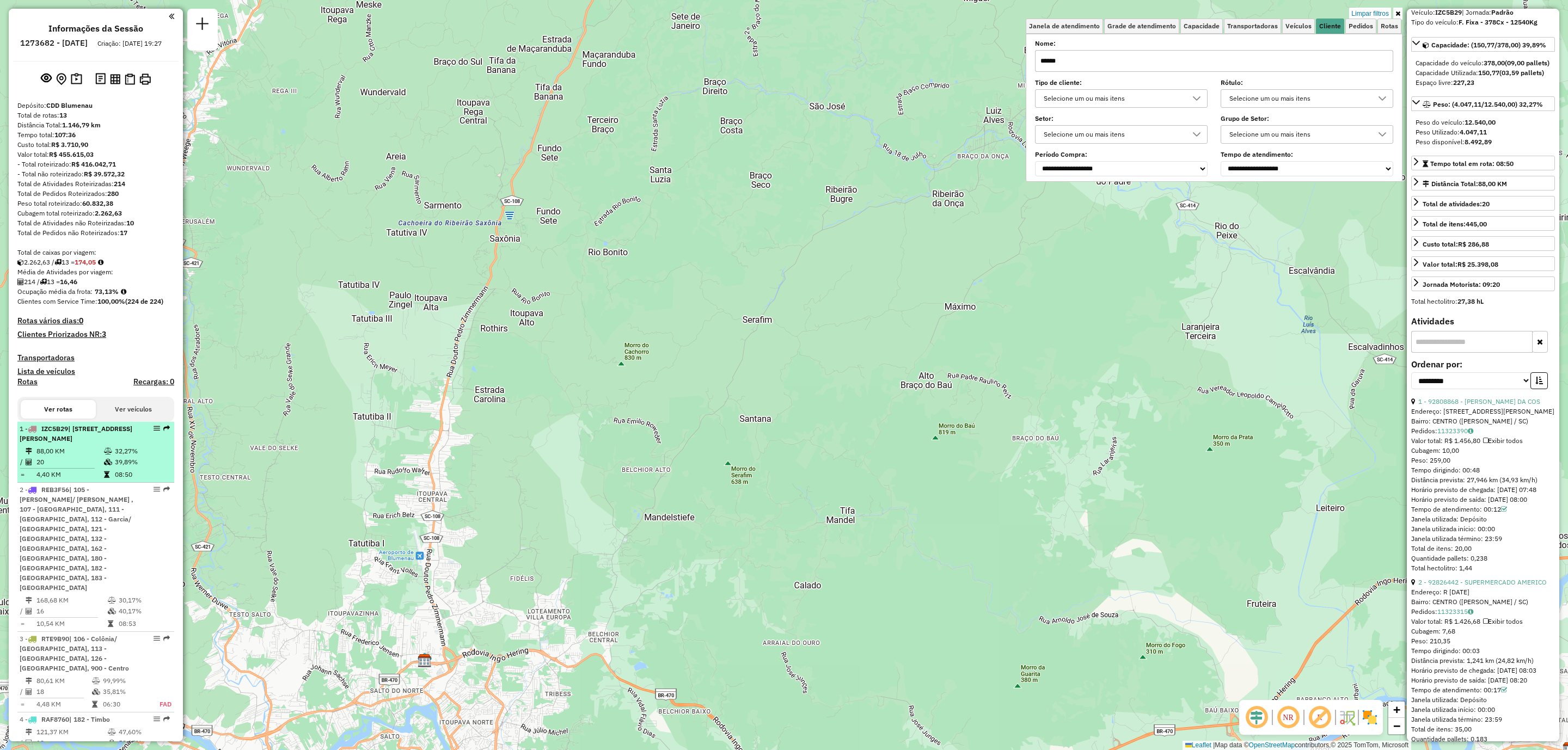
type input "******"
click at [109, 442] on span "| [STREET_ADDRESS][PERSON_NAME]" at bounding box center [76, 434] width 113 height 18
click at [123, 466] on td "39,89%" at bounding box center [142, 462] width 55 height 11
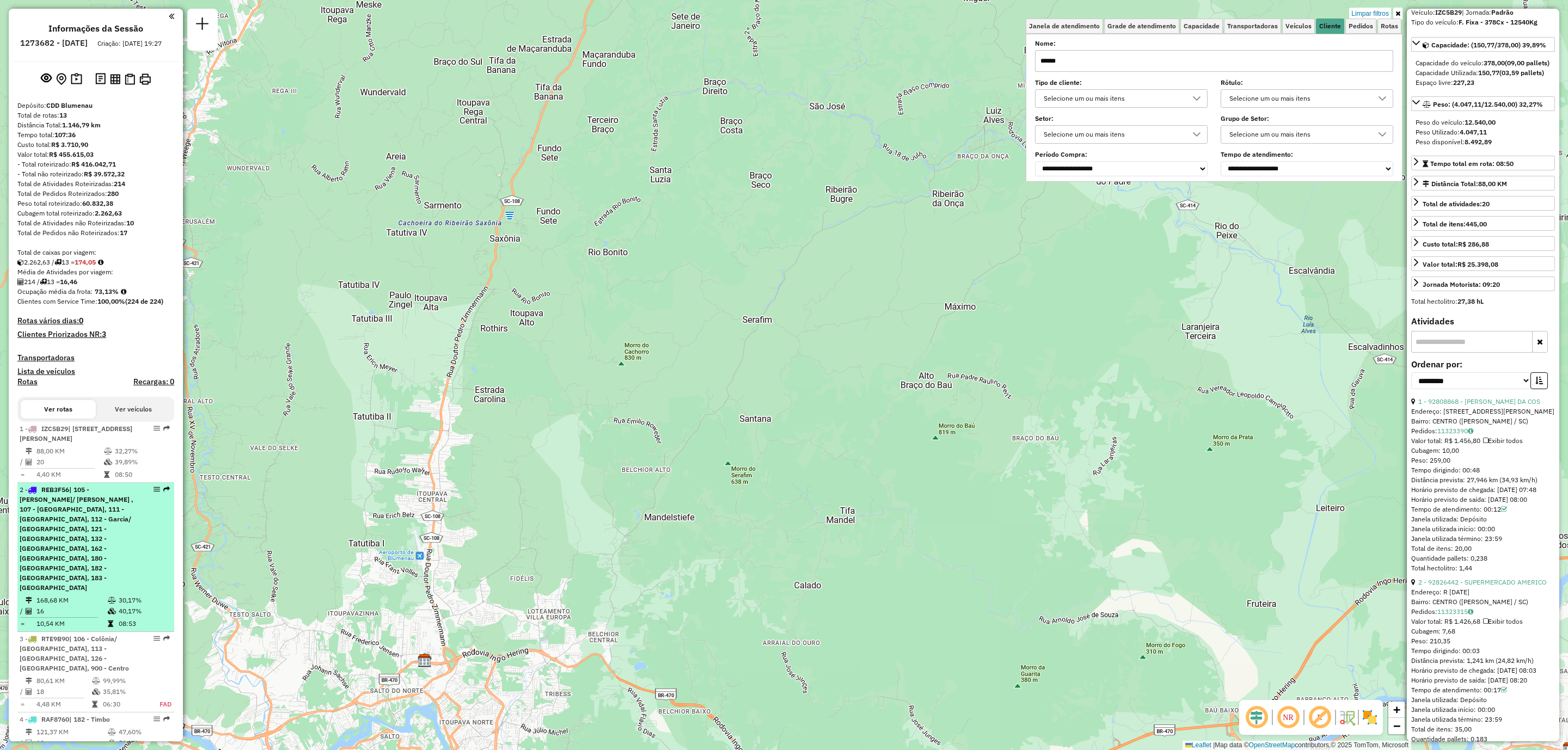
click at [106, 548] on span "| 105 - [PERSON_NAME]/ [PERSON_NAME] , 107 - [GEOGRAPHIC_DATA], 111 - [GEOGRAPH…" at bounding box center [77, 538] width 114 height 106
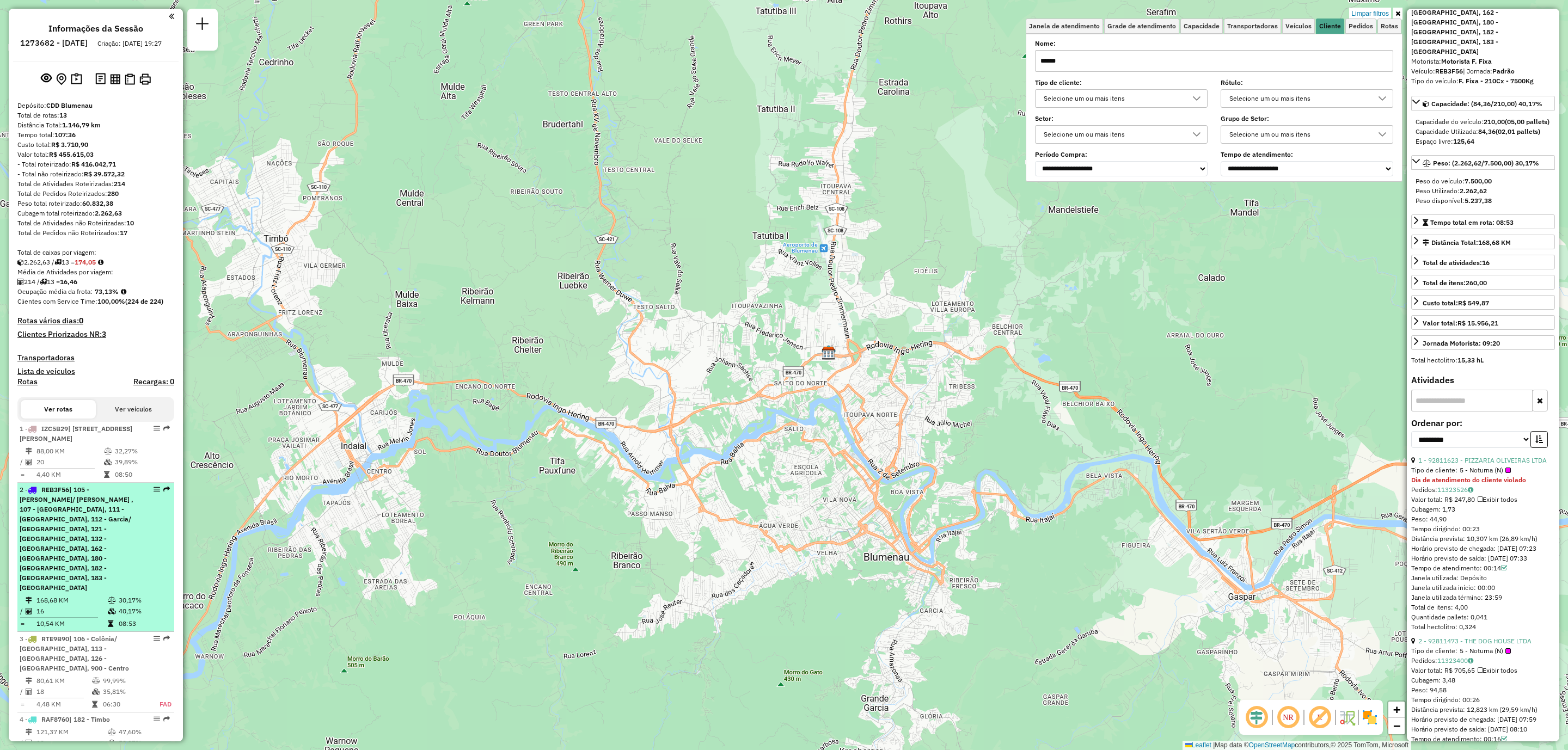
scroll to position [82, 0]
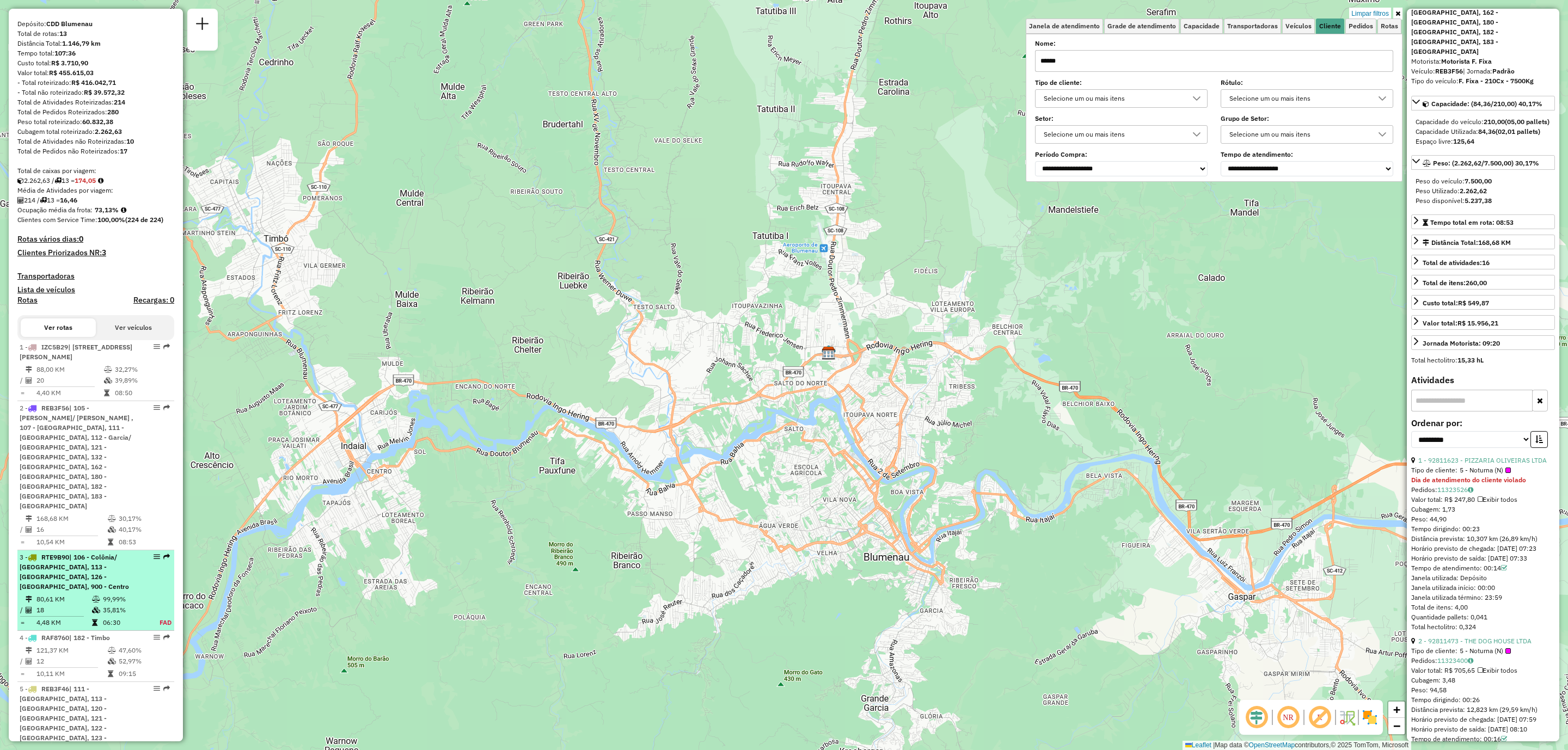
click at [113, 552] on div "3 - RTE9B90 | 106 - Colônia/ [GEOGRAPHIC_DATA], 113 - [GEOGRAPHIC_DATA], 126 - …" at bounding box center [77, 572] width 115 height 39
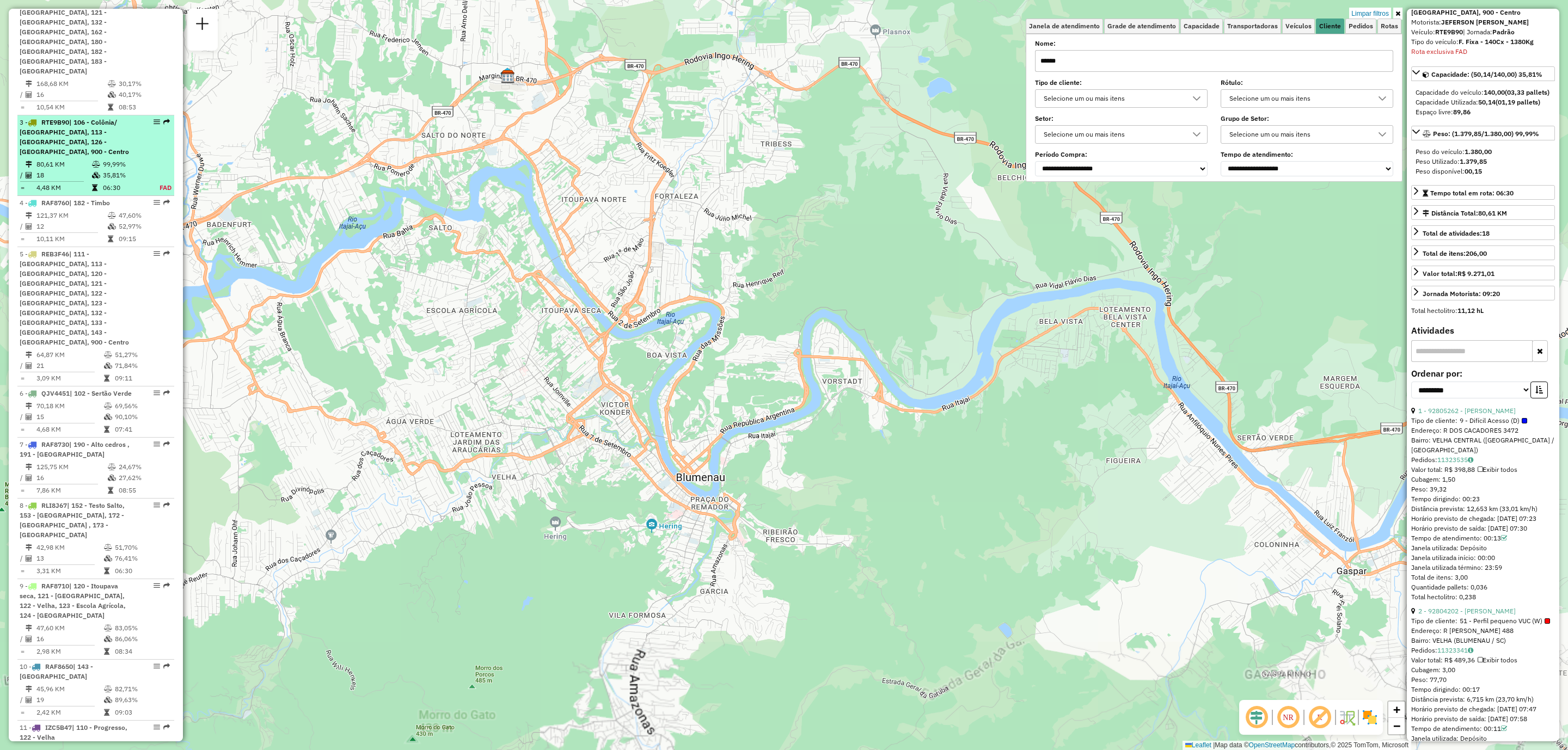
scroll to position [593, 0]
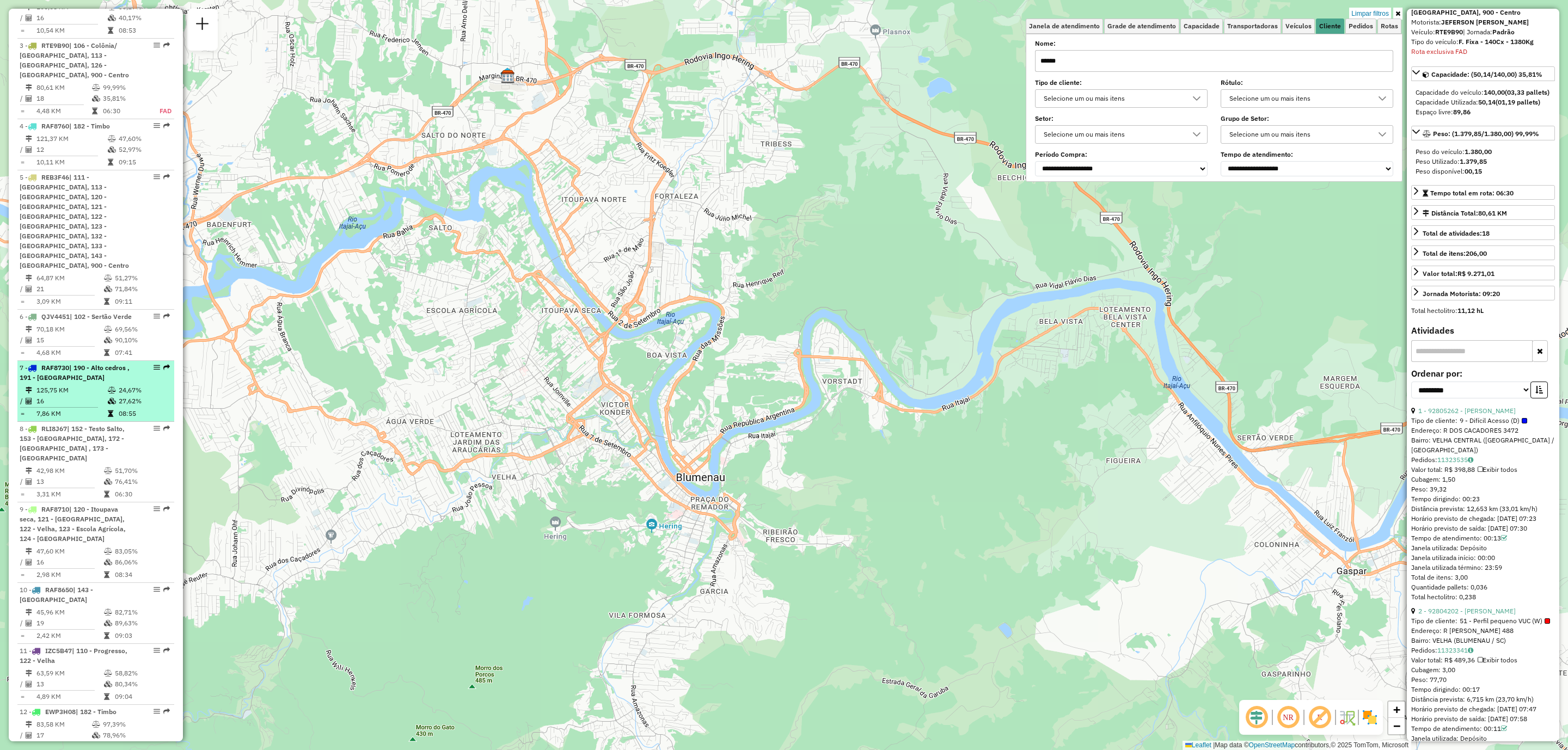
click at [92, 363] on div "7 - RAF8730 | 190 - Alto cedros , 191 - [GEOGRAPHIC_DATA]" at bounding box center [77, 373] width 115 height 20
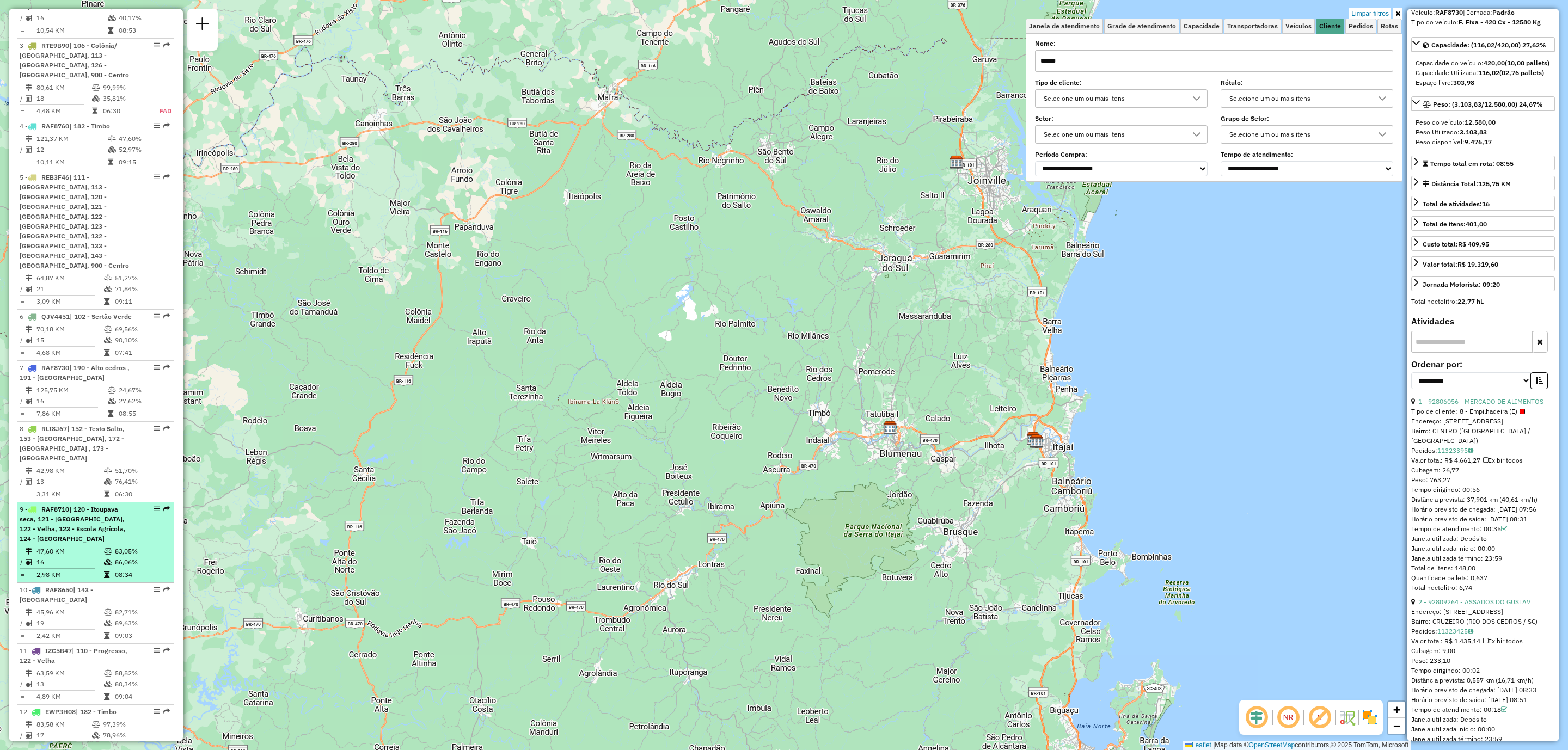
click at [121, 502] on li "9 - RAF8710 | 120 - Itoupava seca, 121 - [GEOGRAPHIC_DATA], 122 - Velha, 123 - …" at bounding box center [96, 542] width 157 height 80
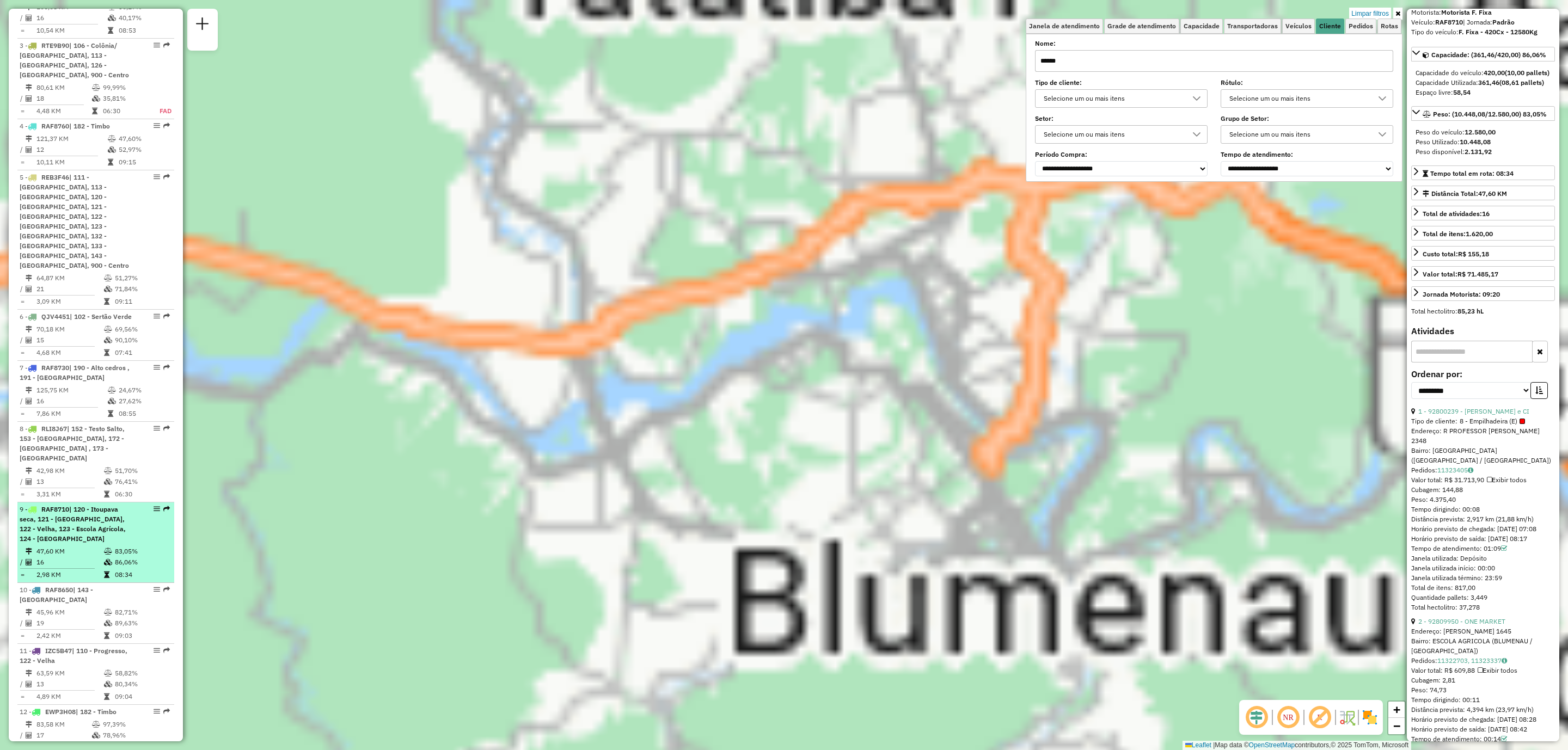
scroll to position [92, 0]
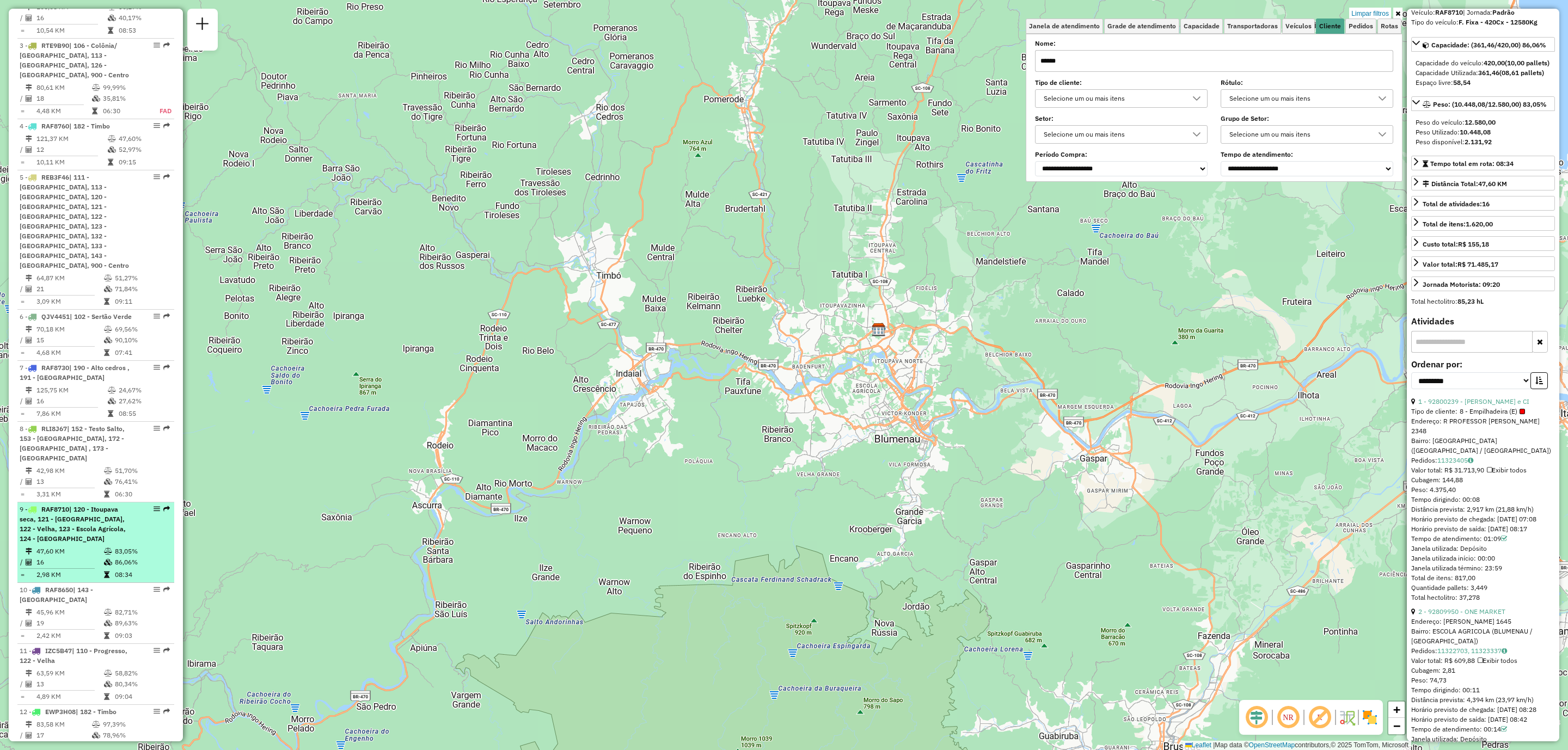
click at [124, 546] on td "83,05%" at bounding box center [142, 551] width 55 height 11
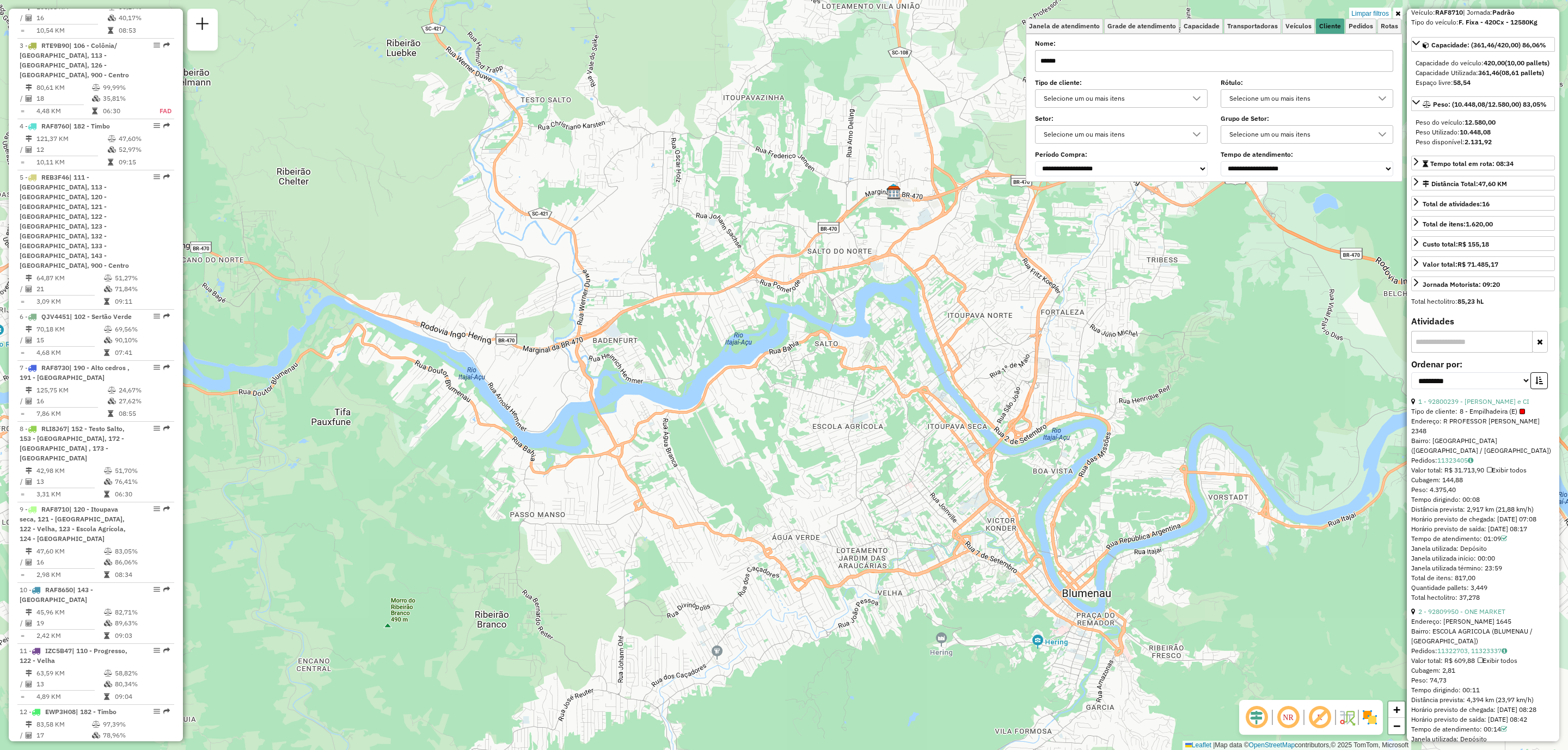
click at [1402, 14] on div "Limpar filtros" at bounding box center [1214, 13] width 377 height 10
click at [1399, 12] on icon at bounding box center [1397, 14] width 5 height 7
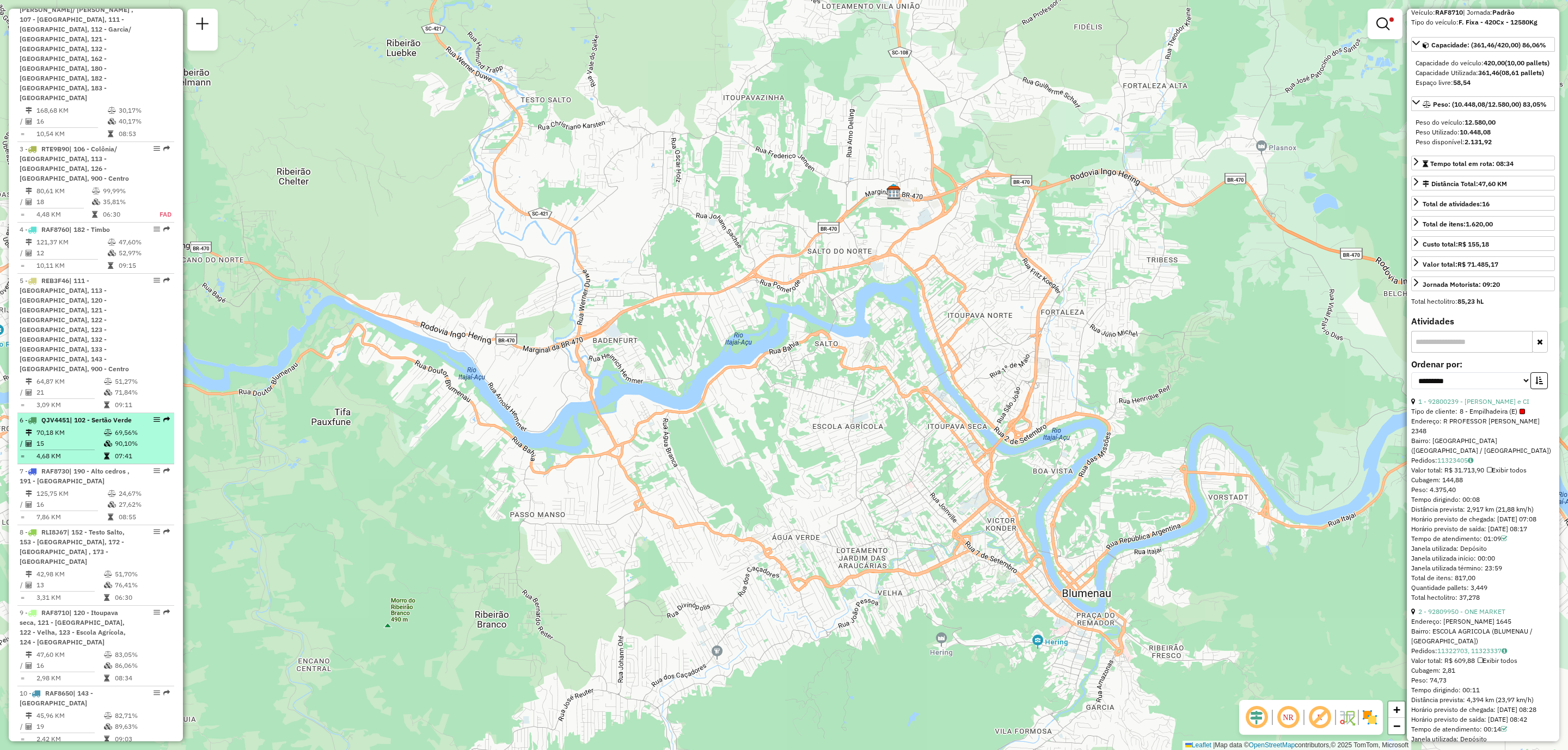
scroll to position [653, 0]
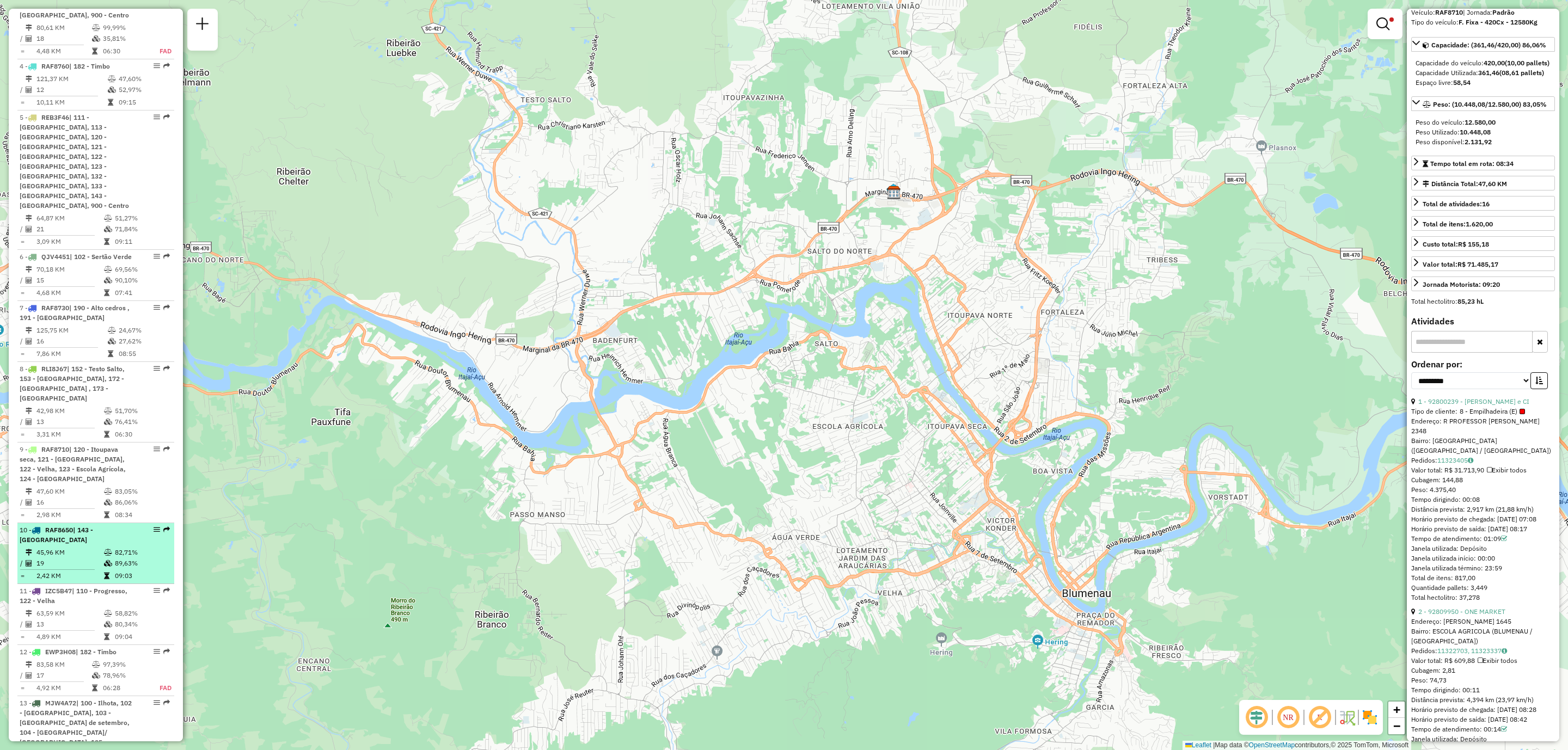
click at [116, 526] on div "10 - RAF8650 | 143 - [GEOGRAPHIC_DATA]" at bounding box center [77, 535] width 115 height 20
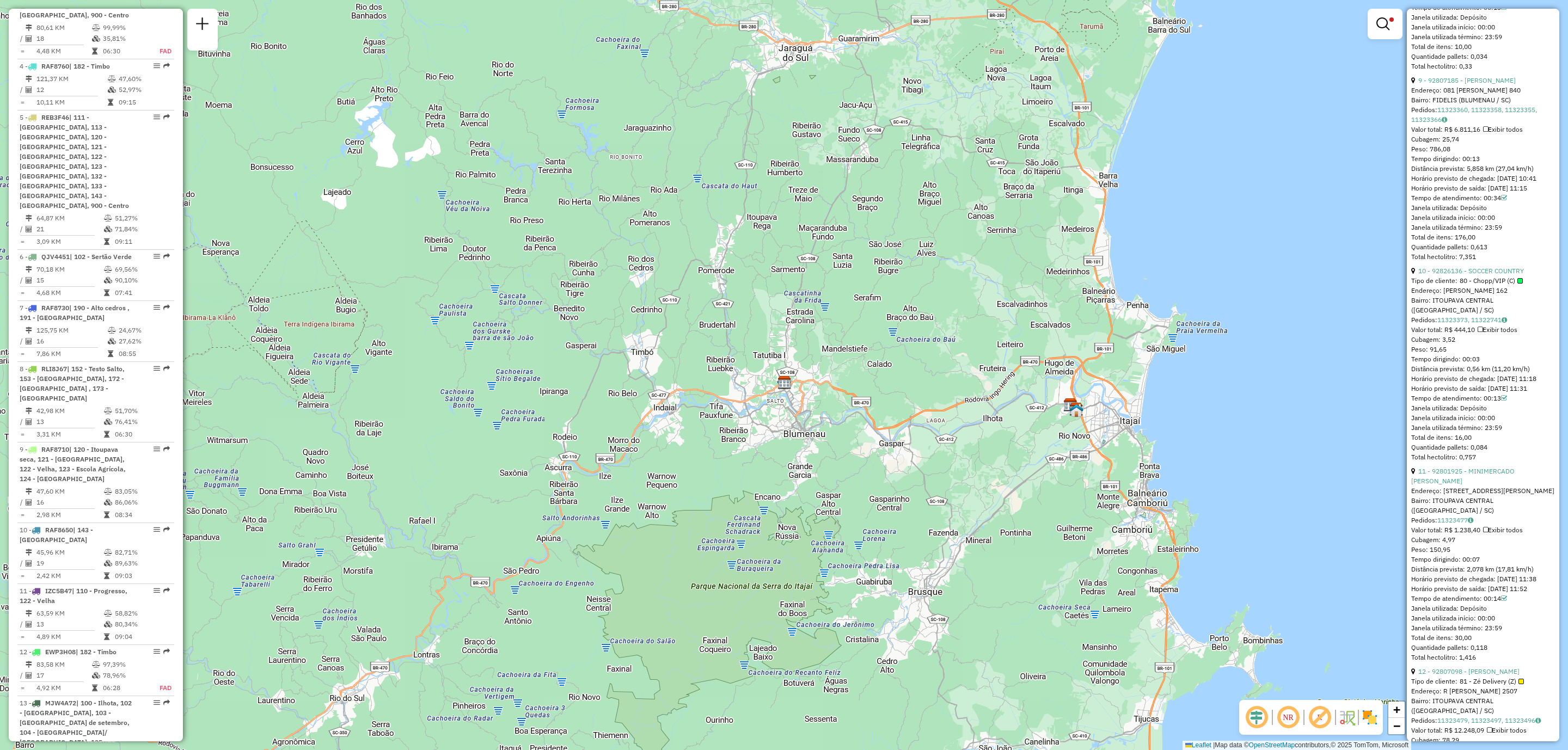
scroll to position [2113, 0]
